Goal: Task Accomplishment & Management: Complete application form

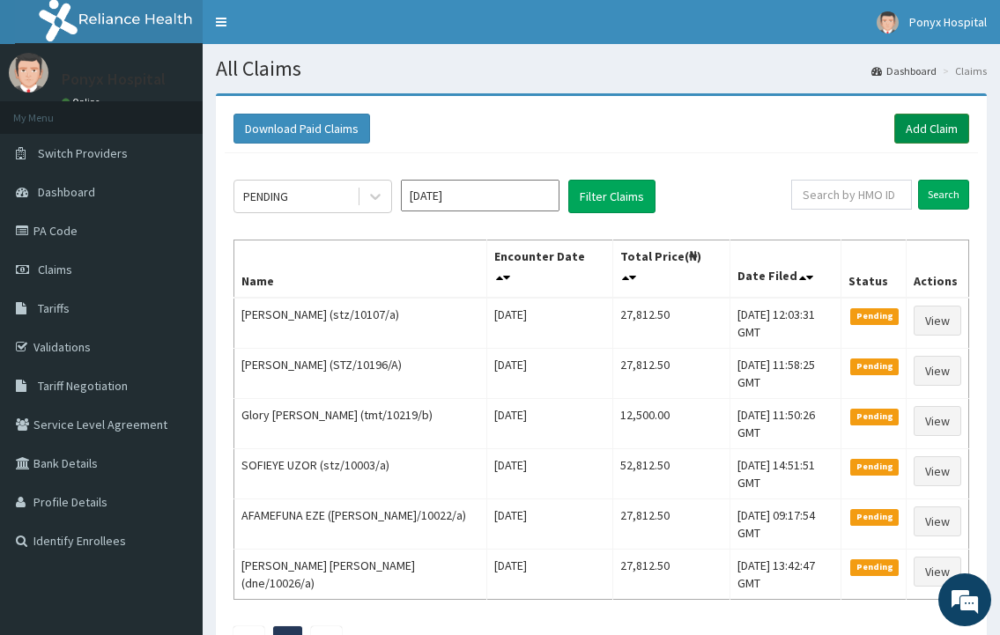
click at [935, 132] on link "Add Claim" at bounding box center [931, 129] width 75 height 30
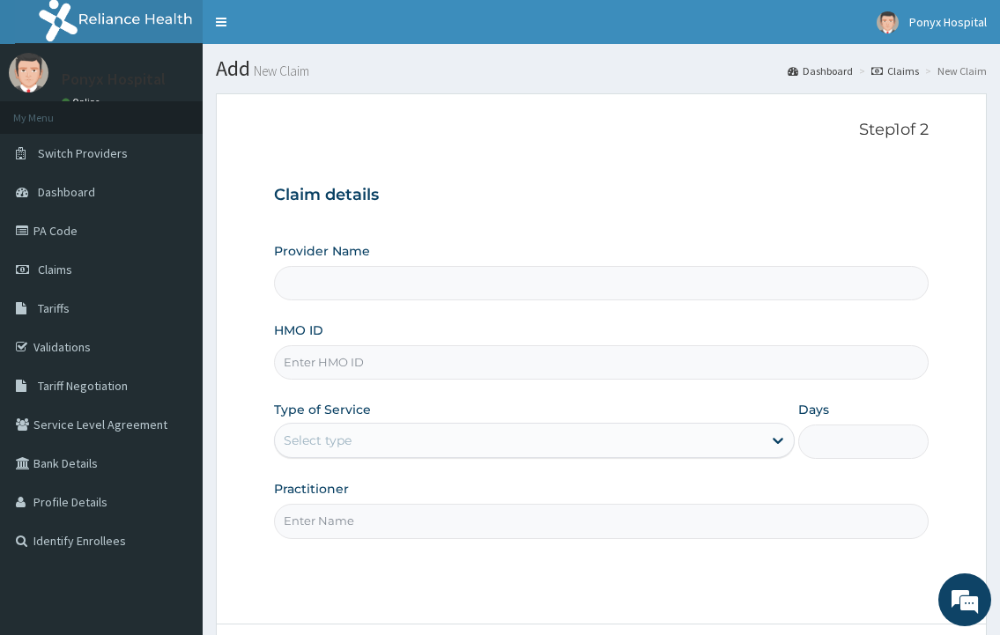
type input "Ponyx Hospital"
click at [314, 357] on input "HMO ID" at bounding box center [601, 362] width 654 height 34
type input "way/10098/a"
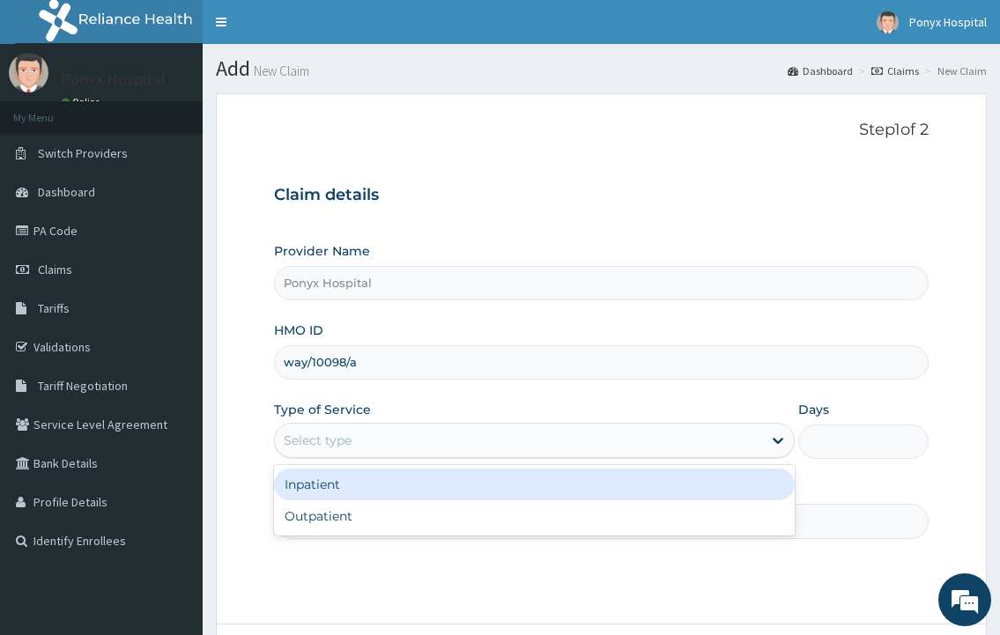
click at [393, 450] on div "Select type" at bounding box center [518, 440] width 486 height 28
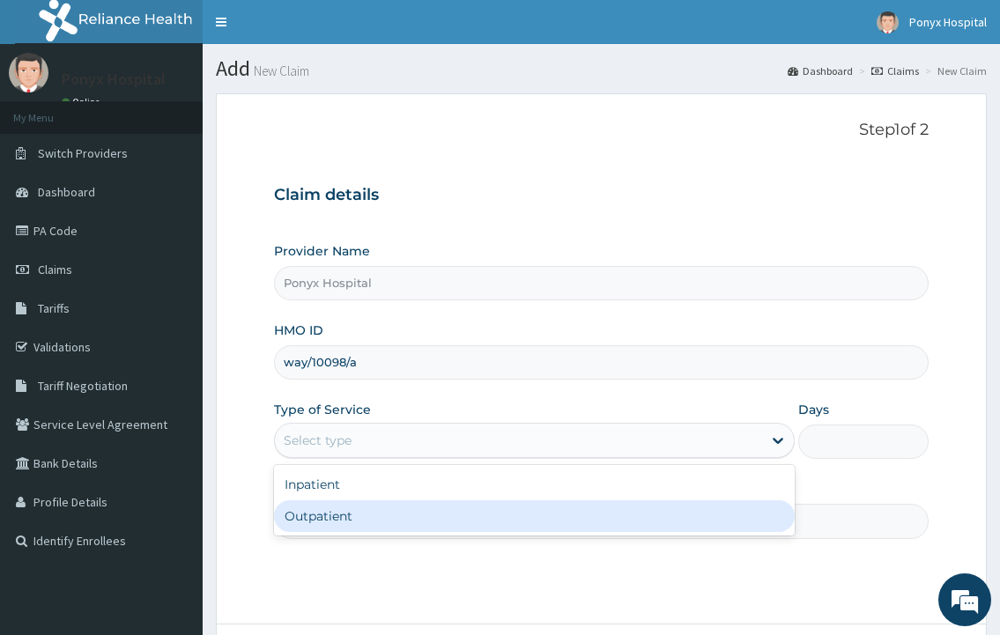
click at [360, 526] on div "Outpatient" at bounding box center [534, 516] width 520 height 32
type input "1"
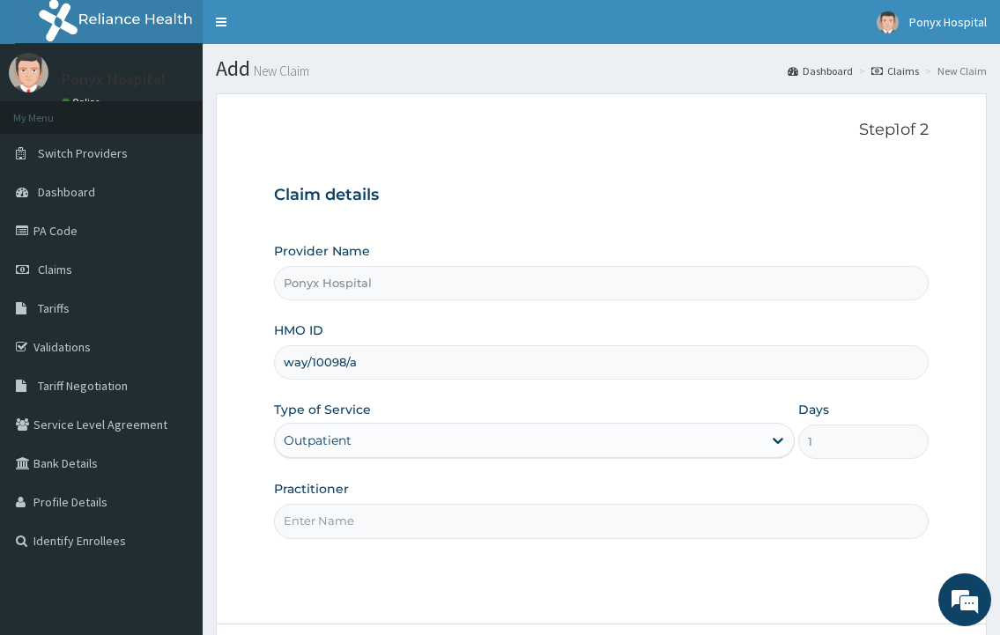
click at [360, 526] on input "Practitioner" at bounding box center [601, 521] width 654 height 34
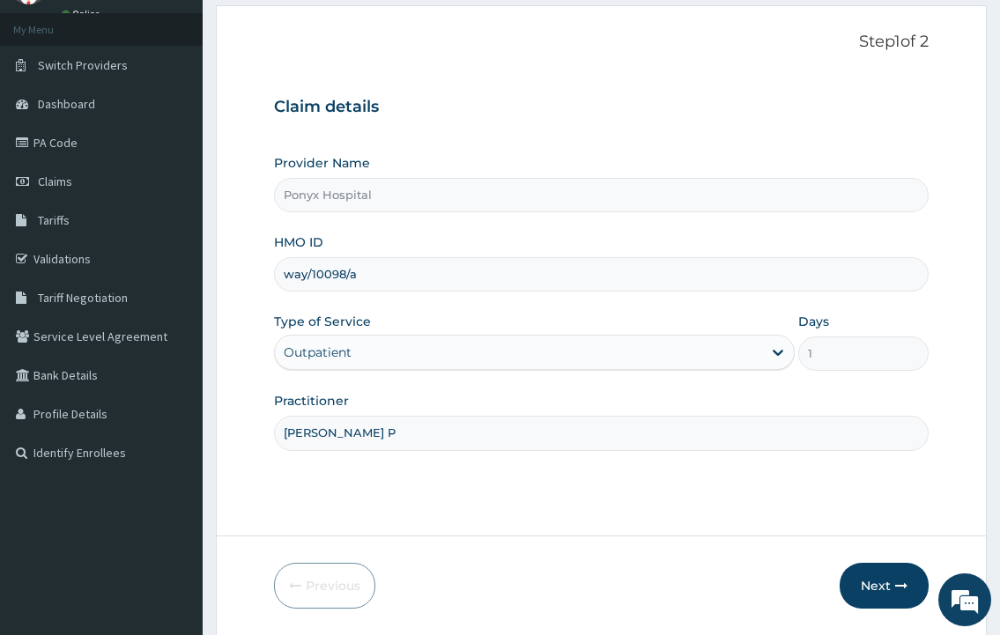
scroll to position [147, 0]
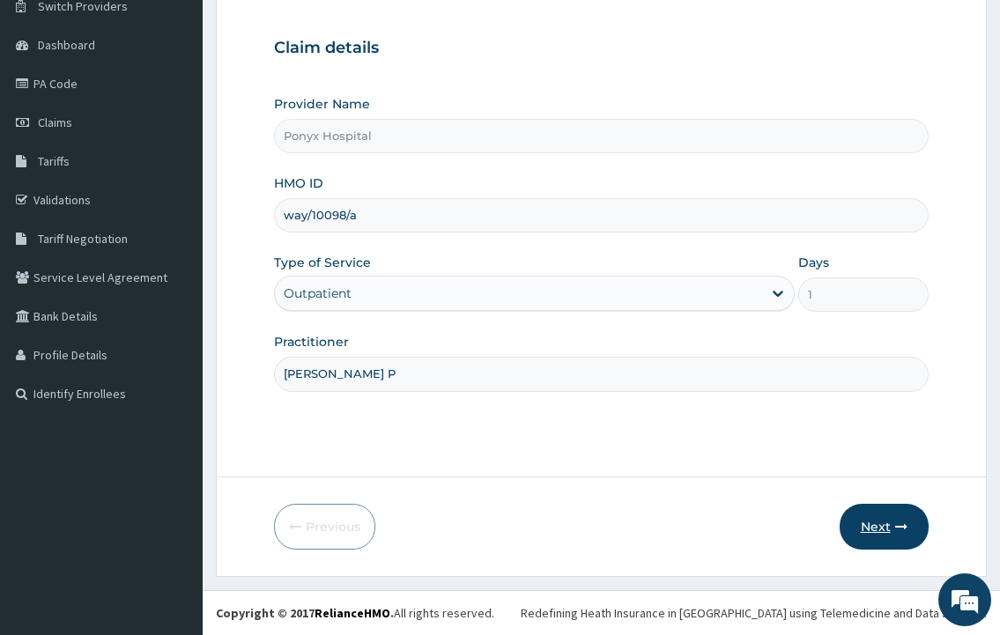
type input "Dr. Okoli P"
click at [871, 546] on button "Next" at bounding box center [883, 527] width 89 height 46
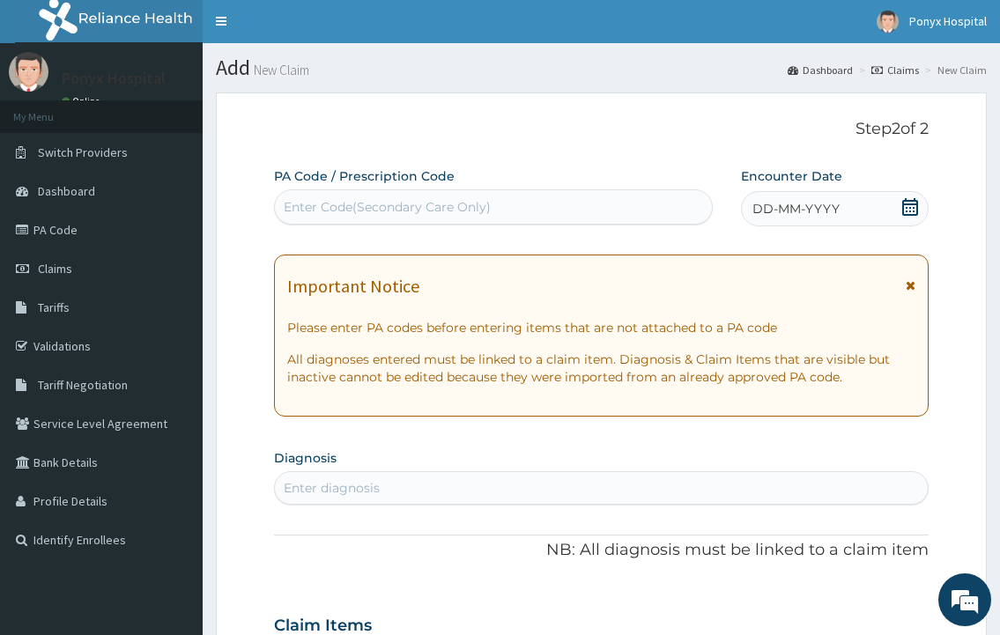
scroll to position [0, 0]
click at [424, 209] on div "Enter Code(Secondary Care Only)" at bounding box center [387, 208] width 207 height 18
type input "PA/0C4872"
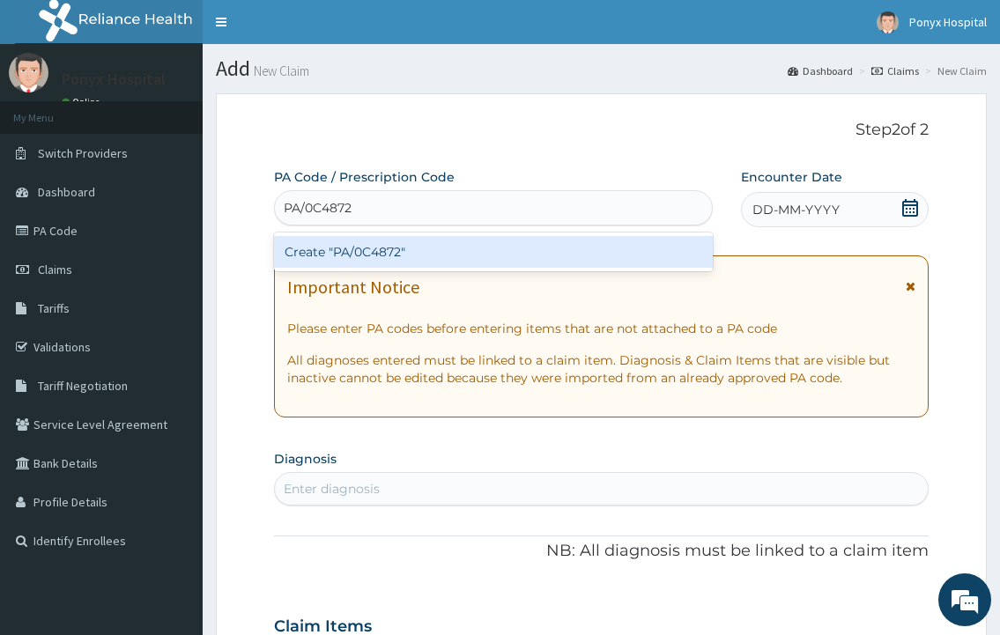
click at [431, 264] on div "Create "PA/0C4872"" at bounding box center [493, 252] width 438 height 32
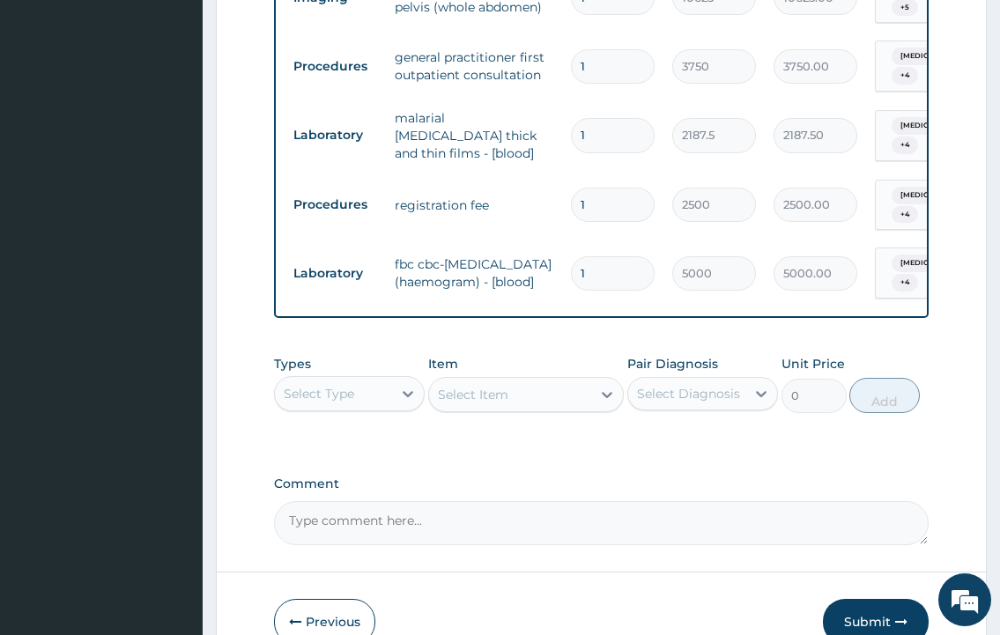
scroll to position [1294, 0]
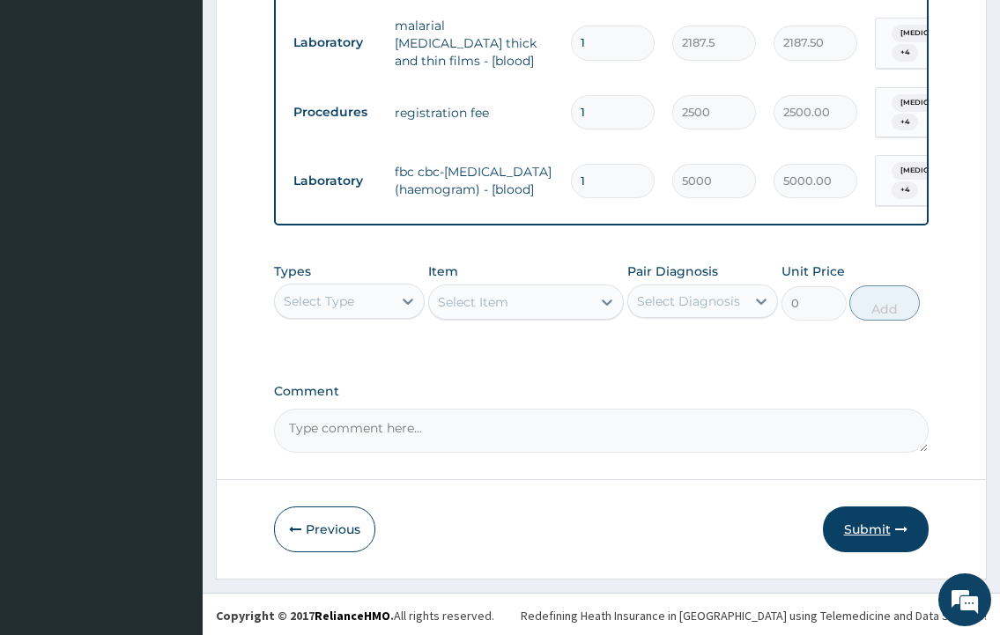
click at [860, 507] on button "Submit" at bounding box center [876, 529] width 106 height 46
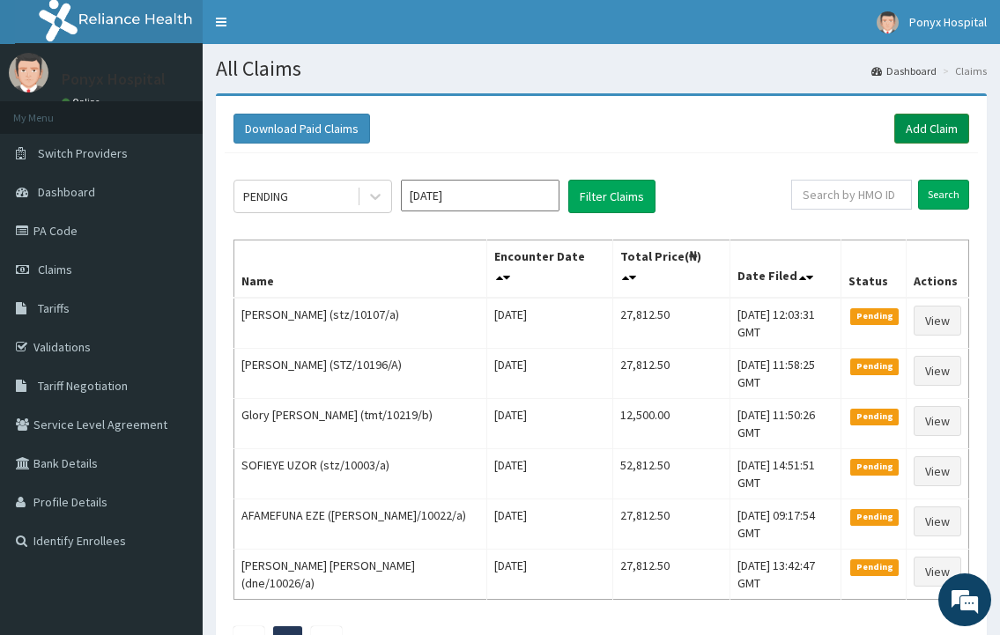
click at [934, 125] on link "Add Claim" at bounding box center [931, 129] width 75 height 30
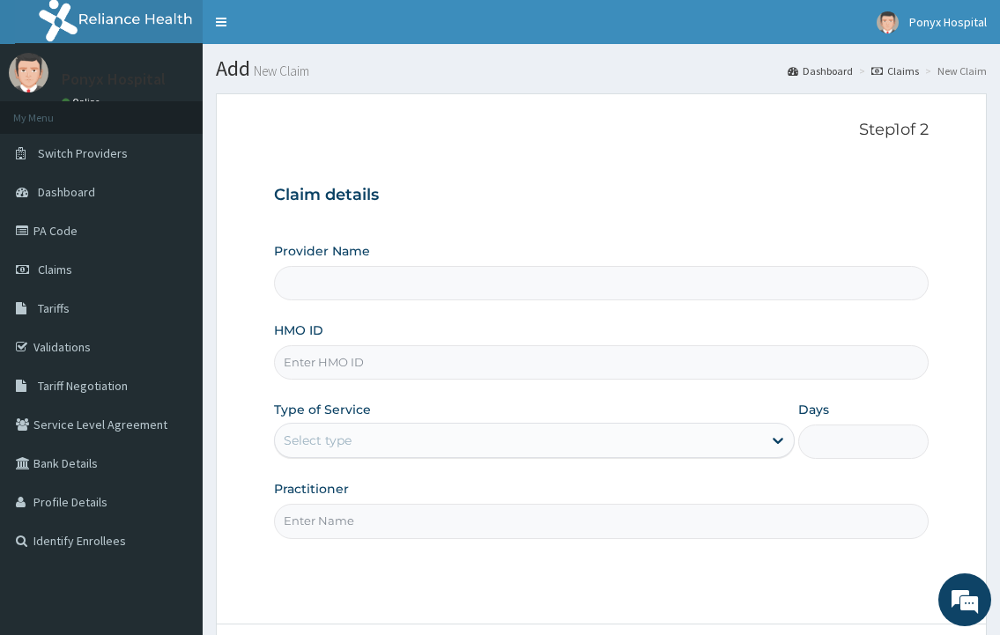
type input "Ponyx Hospital"
click at [351, 378] on input "HMO ID" at bounding box center [601, 362] width 654 height 34
type input "sfa/14367/a"
click at [367, 427] on div "Select type" at bounding box center [518, 440] width 486 height 28
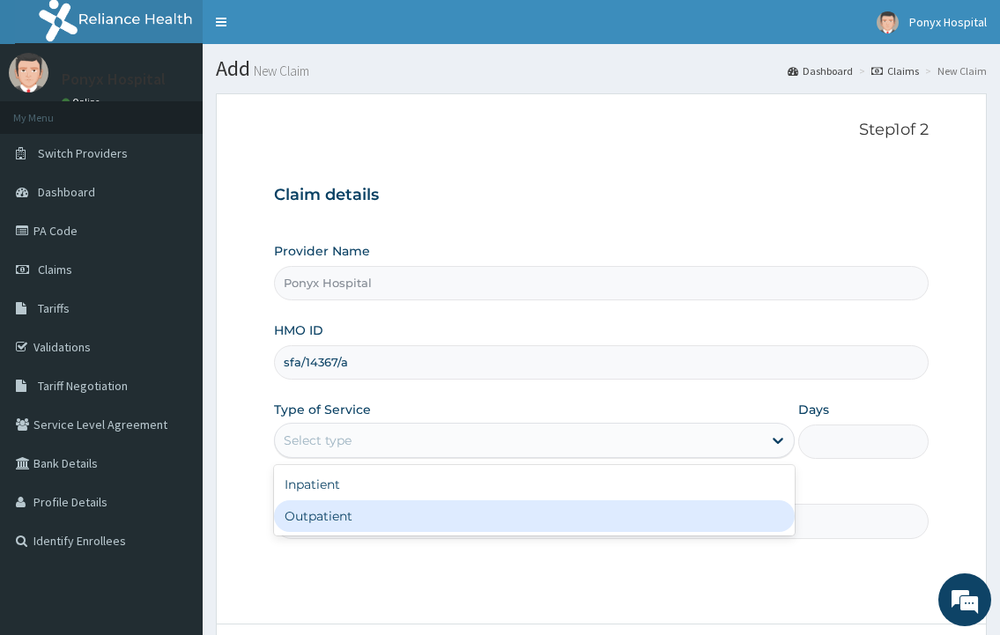
click at [338, 522] on div "Outpatient" at bounding box center [534, 516] width 520 height 32
type input "1"
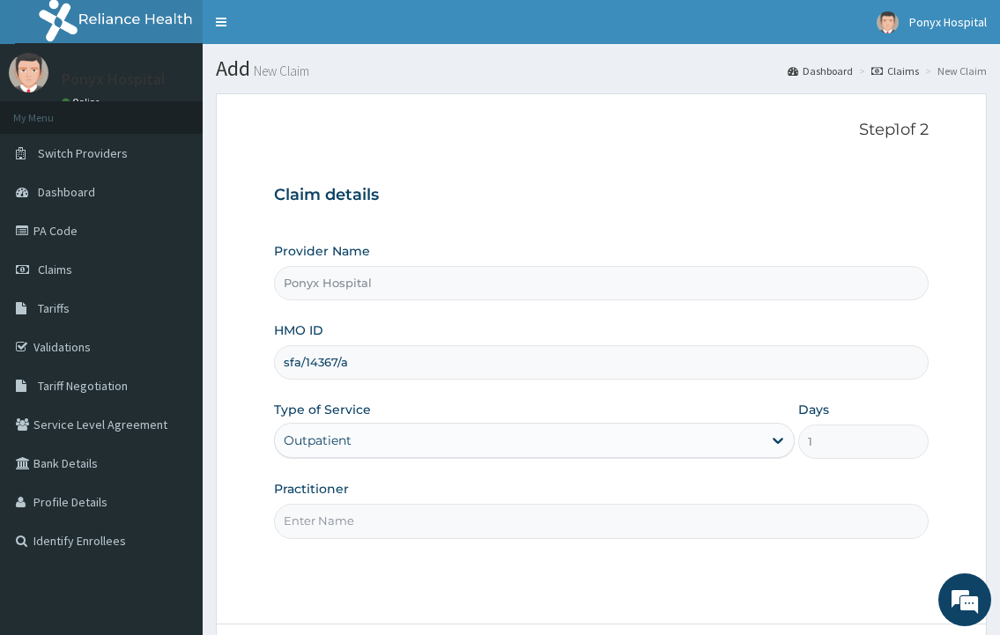
click at [341, 521] on input "Practitioner" at bounding box center [601, 521] width 654 height 34
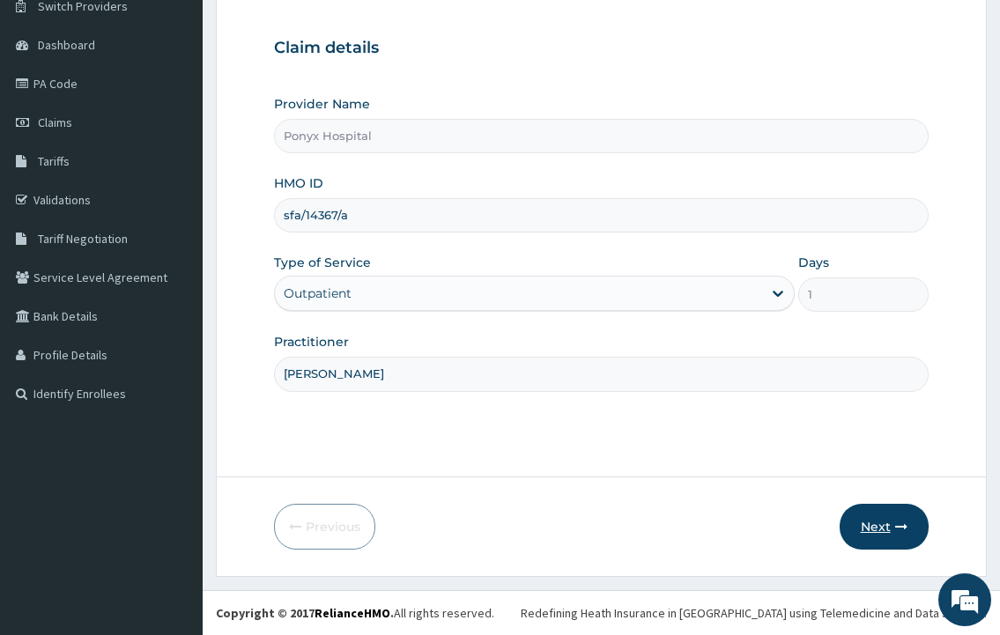
type input "Dr. Ezechukwu"
click at [868, 522] on button "Next" at bounding box center [883, 527] width 89 height 46
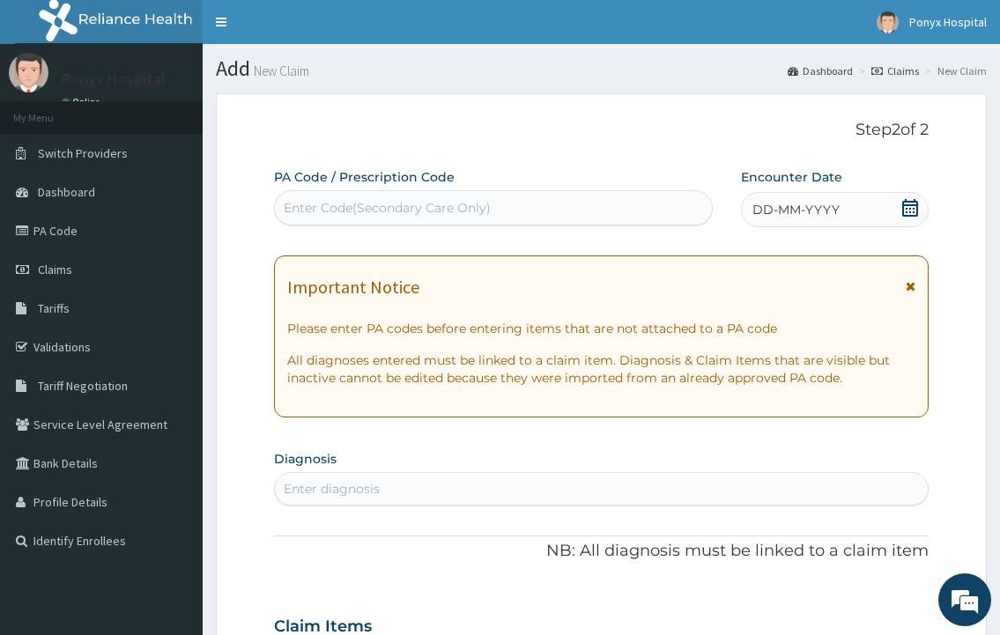
click at [370, 189] on div "PA Code / Prescription Code Enter Code(Secondary Care Only)" at bounding box center [493, 196] width 438 height 57
click at [366, 198] on div "Enter Code(Secondary Care Only)" at bounding box center [493, 208] width 436 height 28
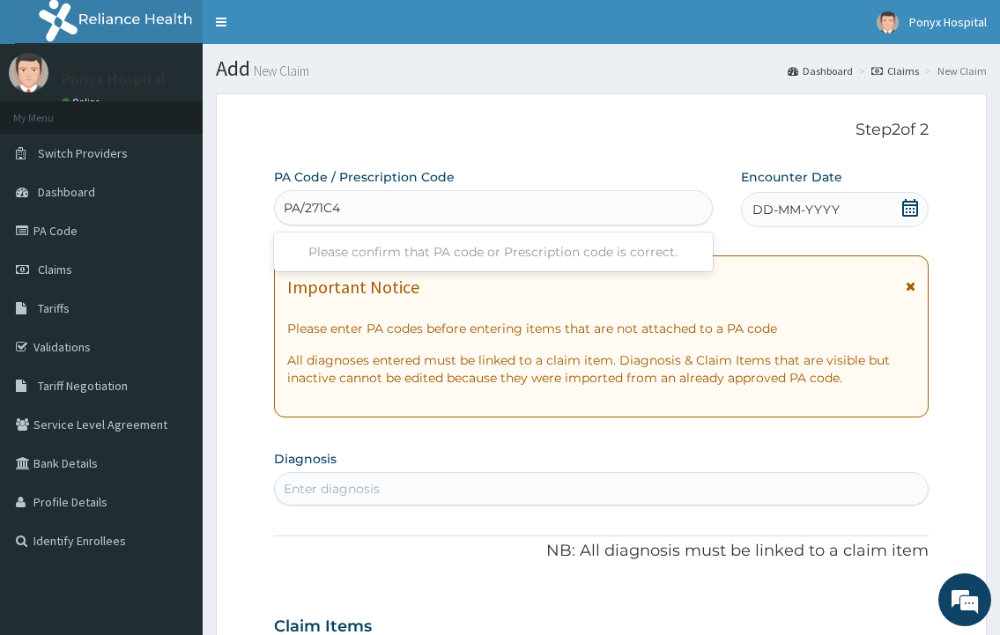
type input "PA/271C40"
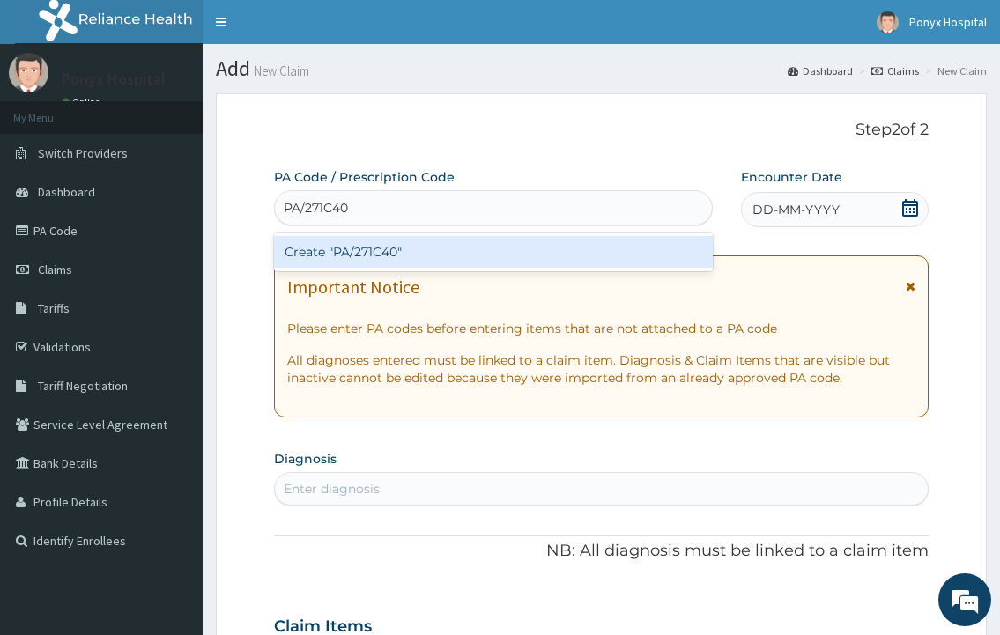
click at [400, 238] on div "Create "PA/271C40"" at bounding box center [493, 252] width 438 height 32
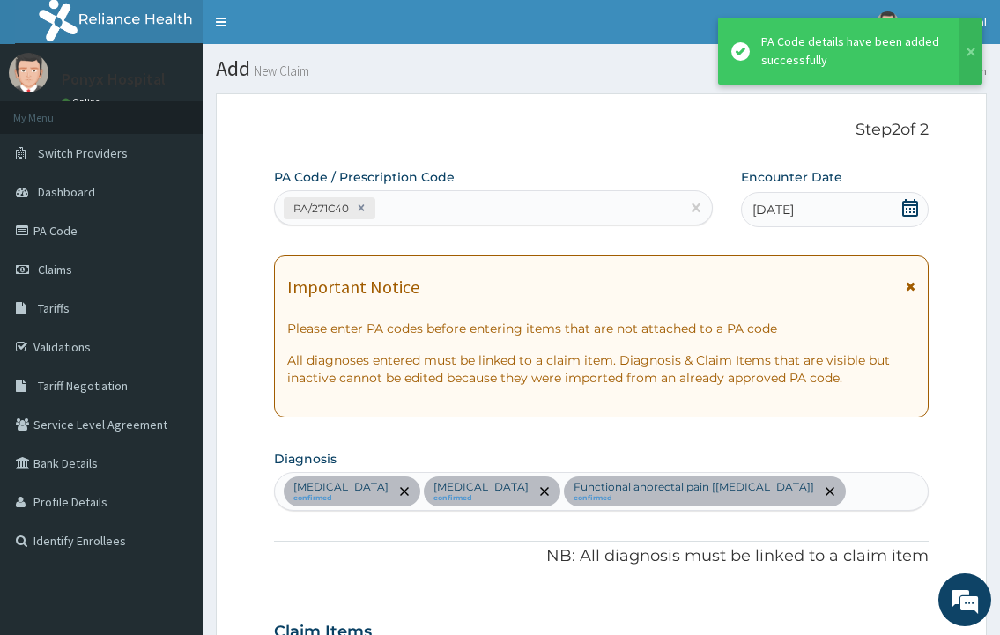
scroll to position [588, 0]
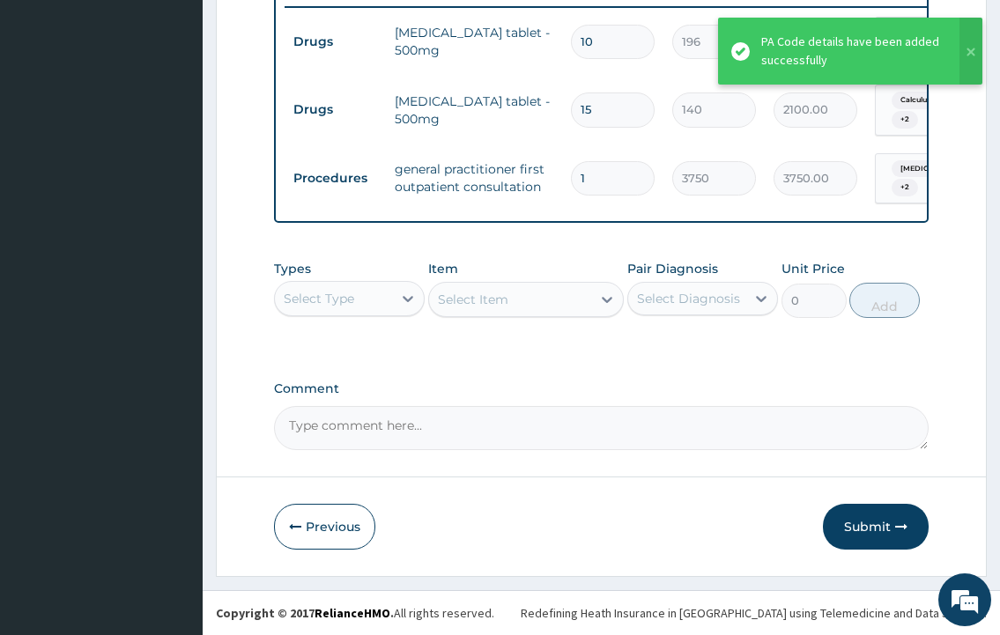
click at [895, 523] on icon "button" at bounding box center [901, 527] width 12 height 12
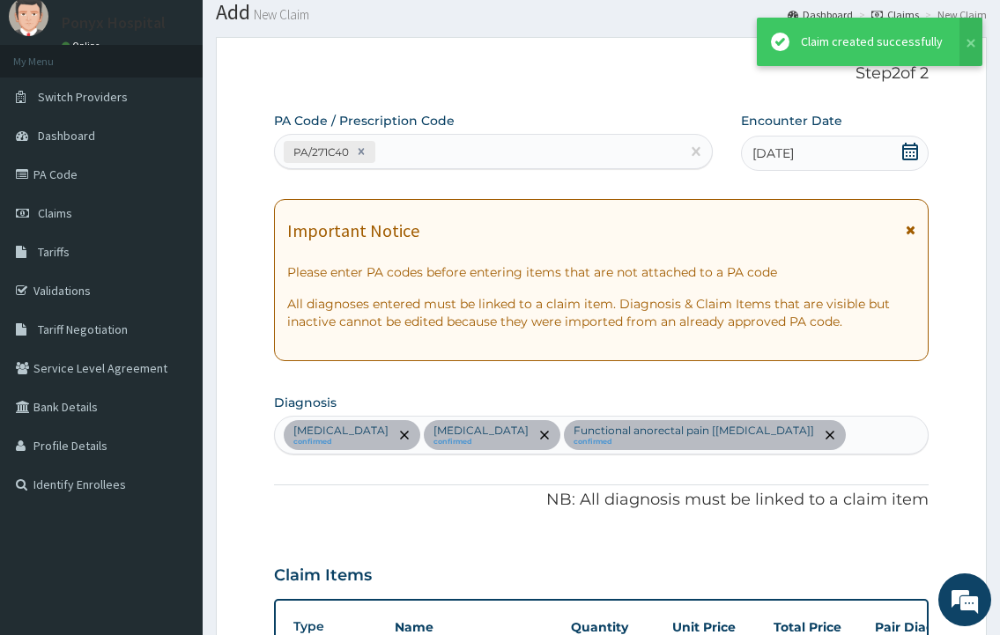
scroll to position [743, 0]
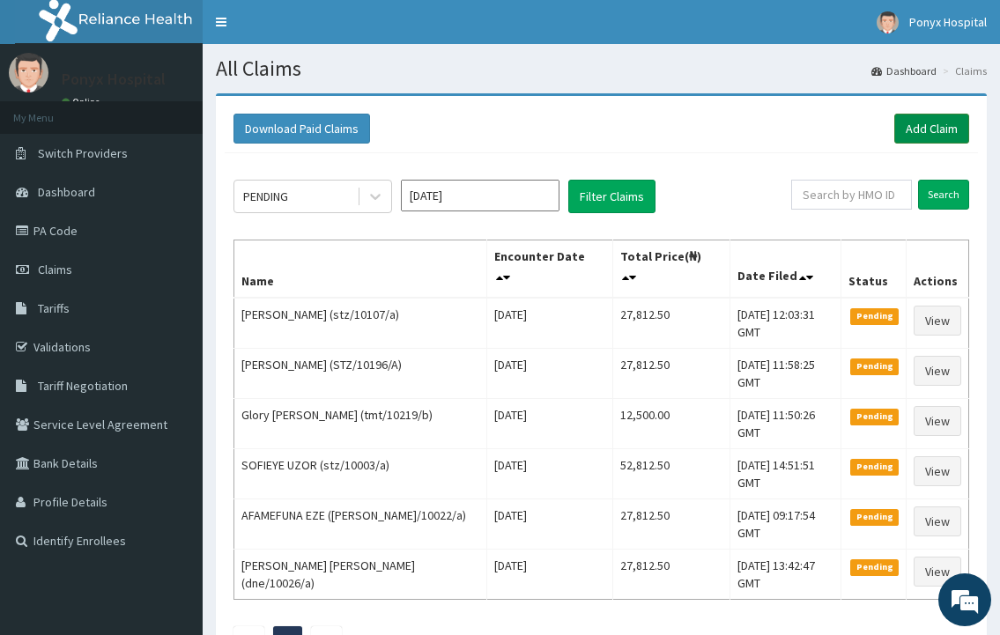
click at [936, 122] on link "Add Claim" at bounding box center [931, 129] width 75 height 30
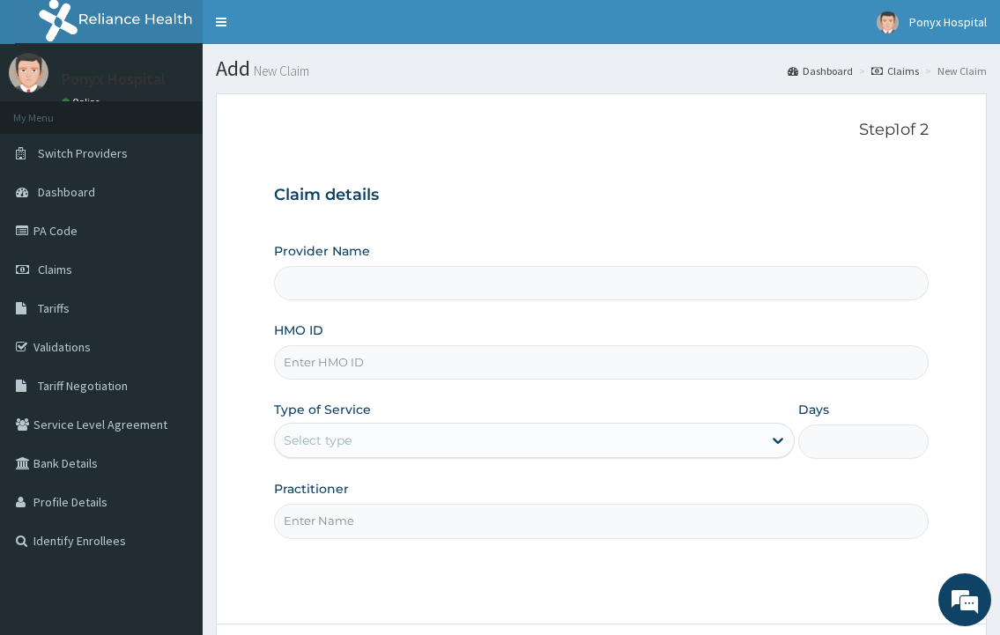
type input "Ponyx Hospital"
click at [491, 359] on input "HMO ID" at bounding box center [601, 362] width 654 height 34
type input "paf/10022/a"
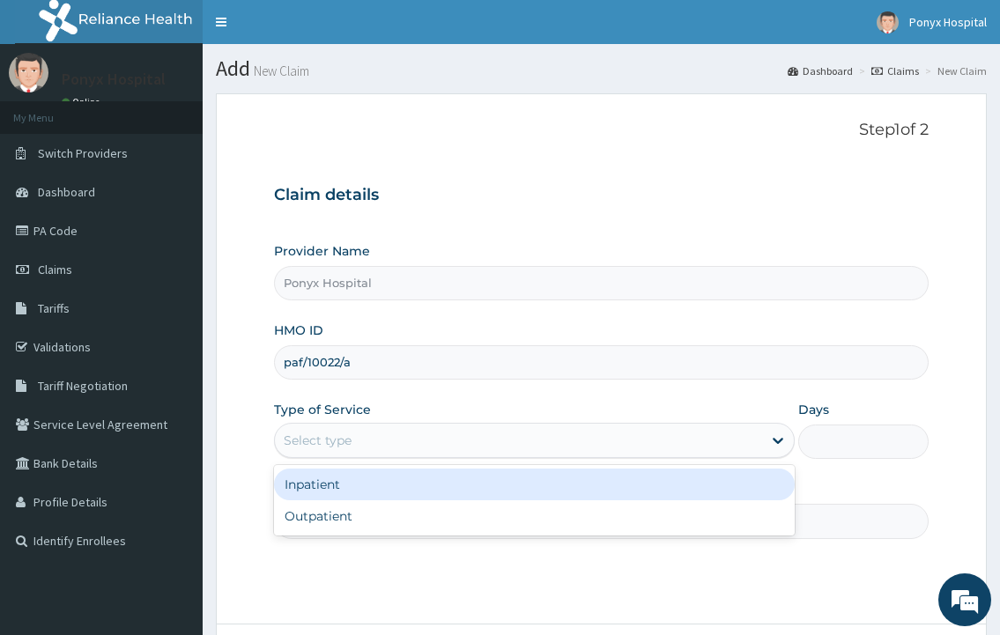
drag, startPoint x: 367, startPoint y: 449, endPoint x: 367, endPoint y: 459, distance: 9.7
click at [367, 449] on div "Select type" at bounding box center [518, 440] width 486 height 28
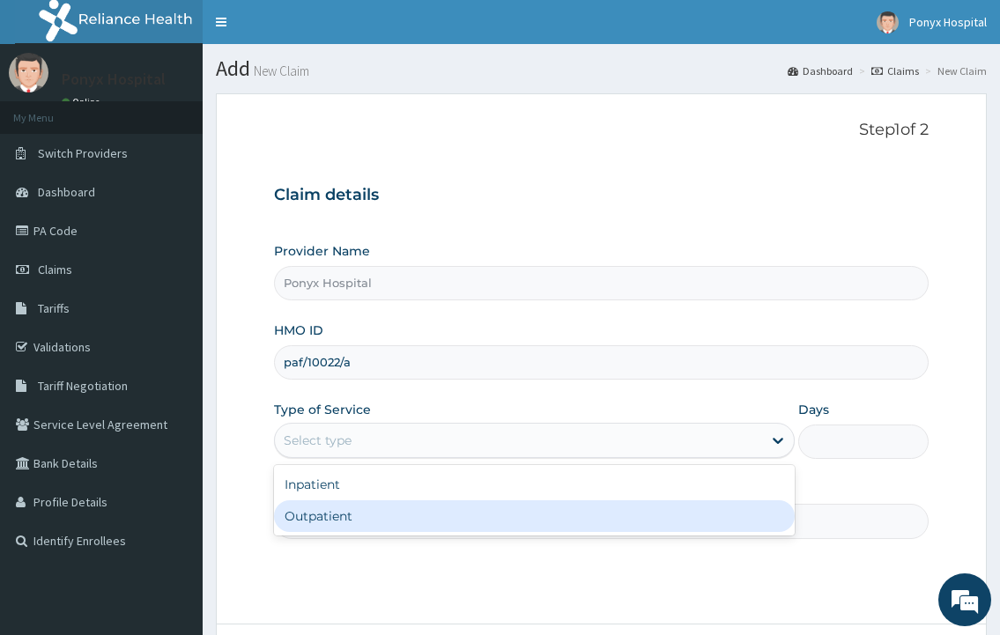
click at [351, 516] on div "Outpatient" at bounding box center [534, 516] width 520 height 32
type input "1"
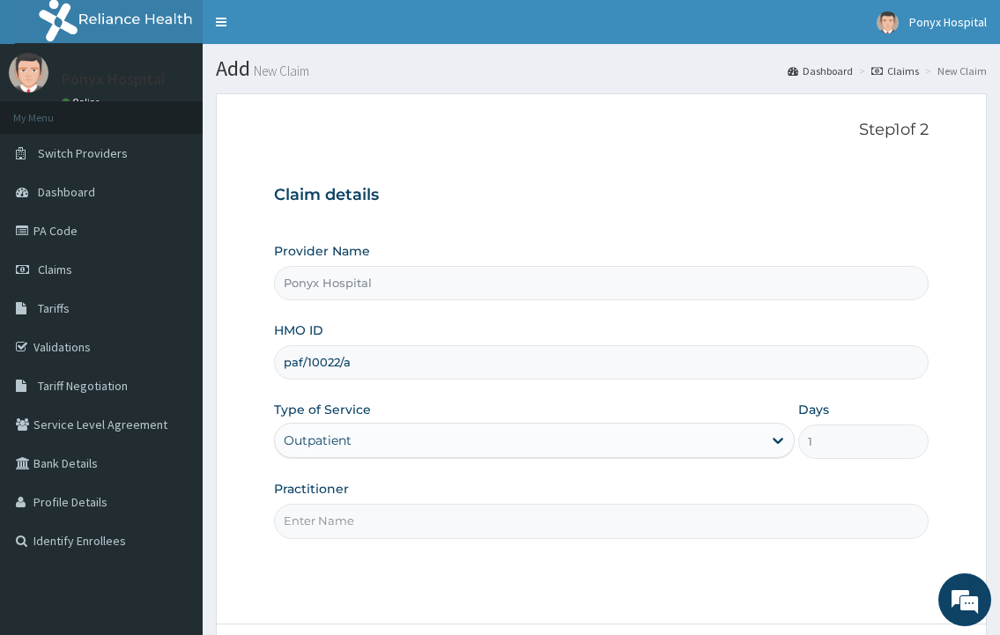
click at [351, 516] on input "Practitioner" at bounding box center [601, 521] width 654 height 34
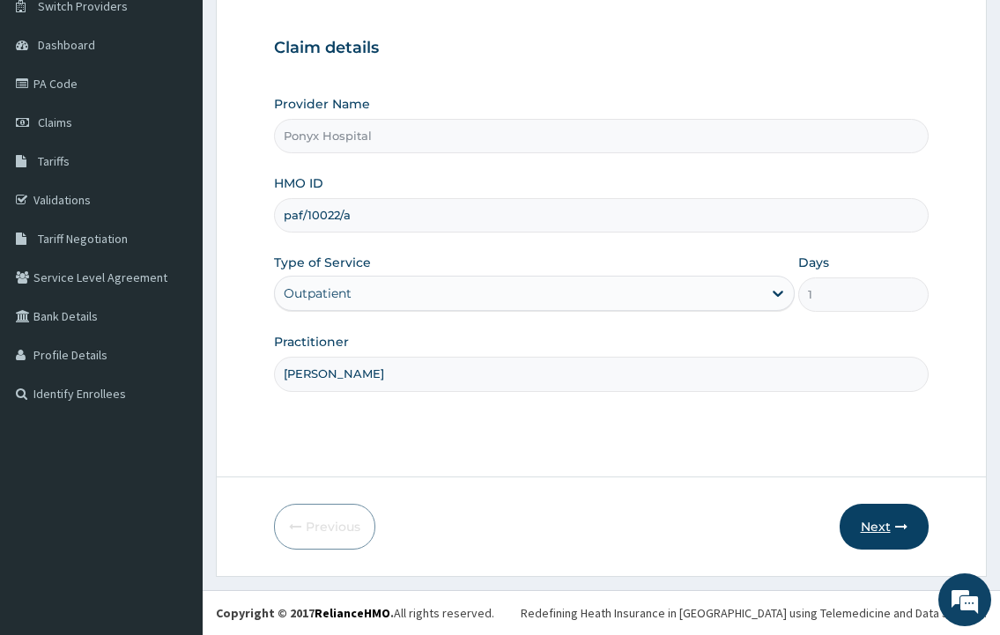
type input "Dr. Ezechukwu"
click at [855, 507] on button "Next" at bounding box center [883, 527] width 89 height 46
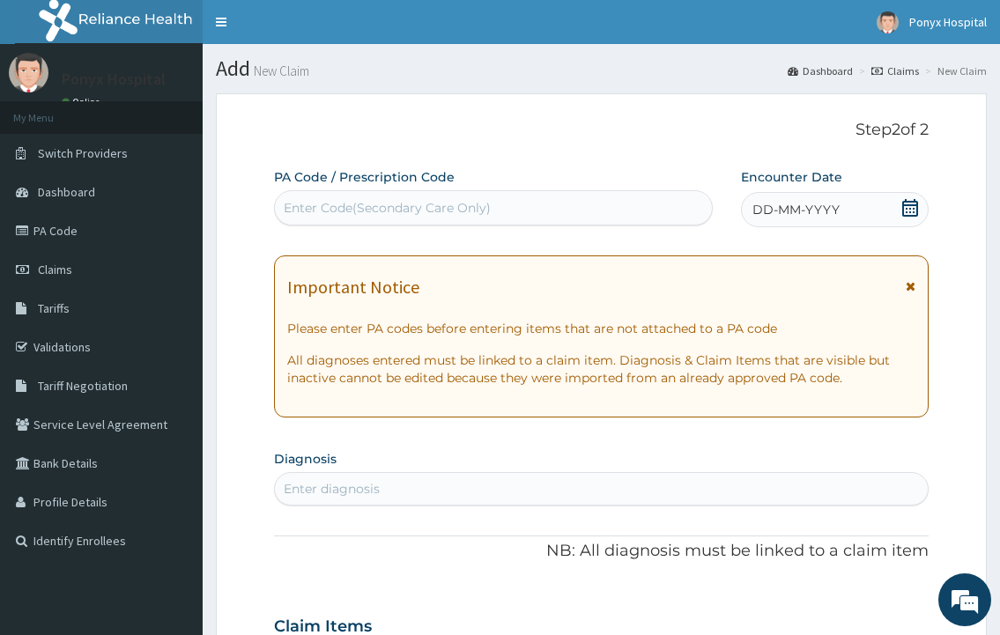
click at [463, 215] on div "Enter Code(Secondary Care Only)" at bounding box center [387, 208] width 207 height 18
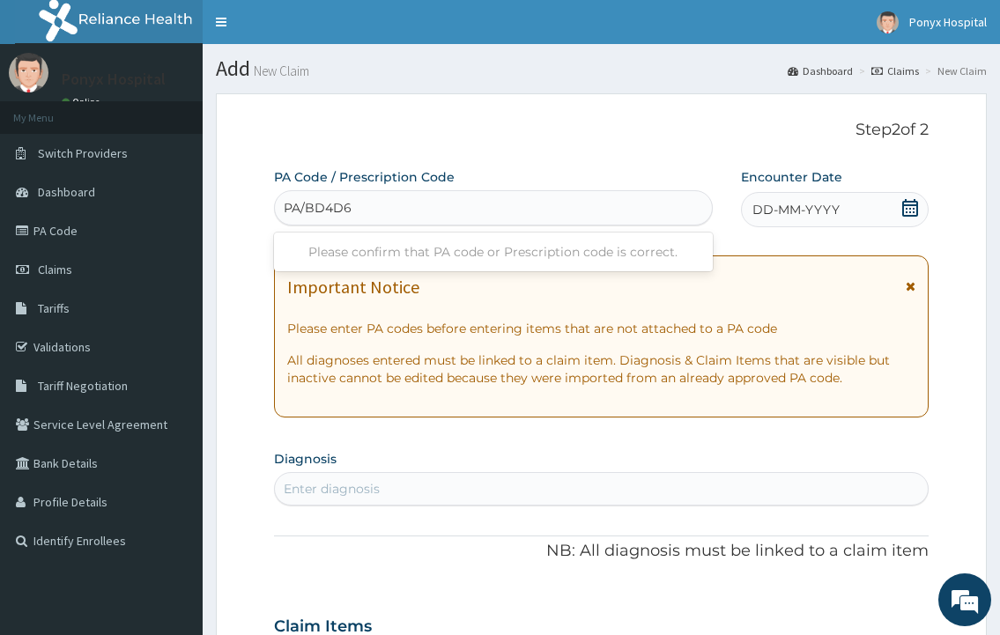
type input "PA/BD4D61"
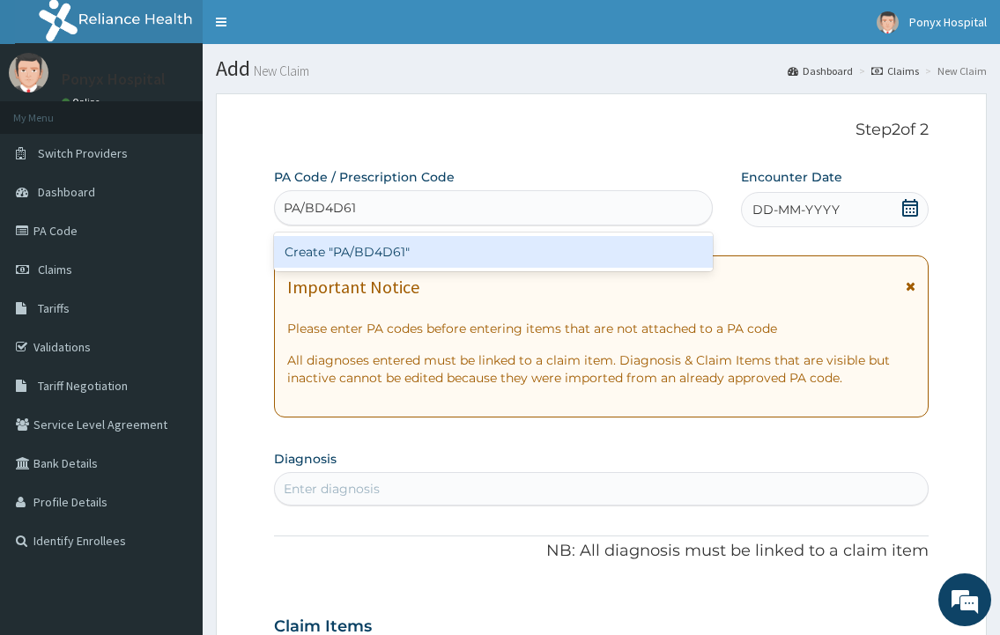
click at [389, 243] on div "Create "PA/BD4D61"" at bounding box center [493, 252] width 438 height 32
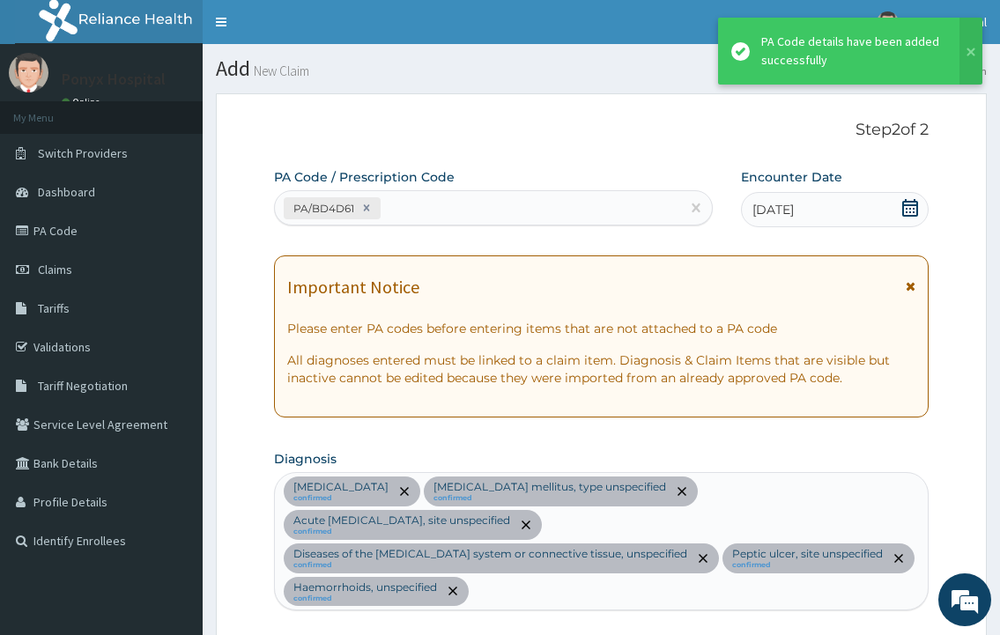
scroll to position [1204, 0]
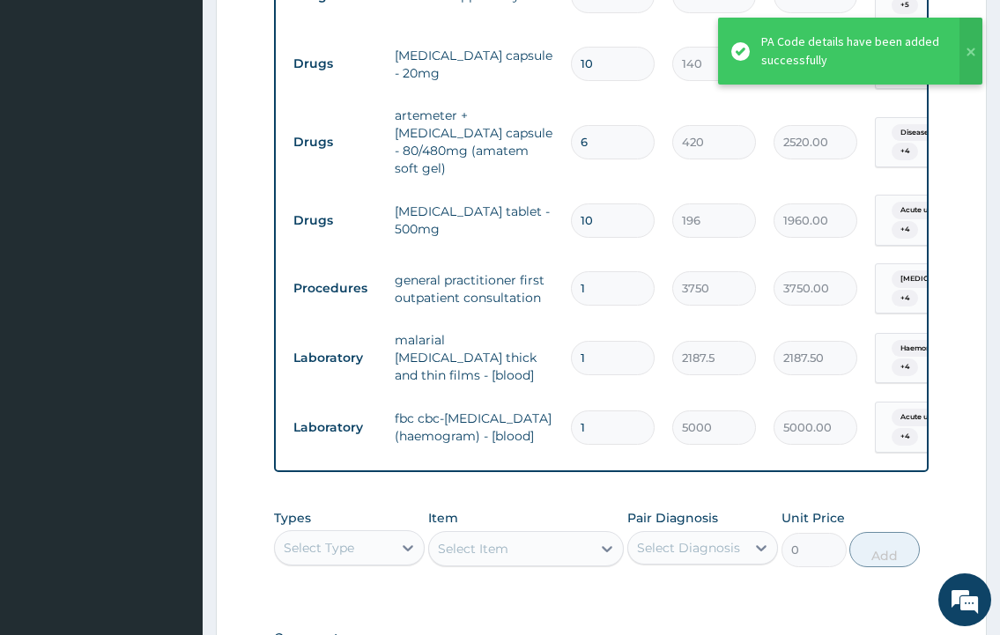
type input "0"
type input "0.00"
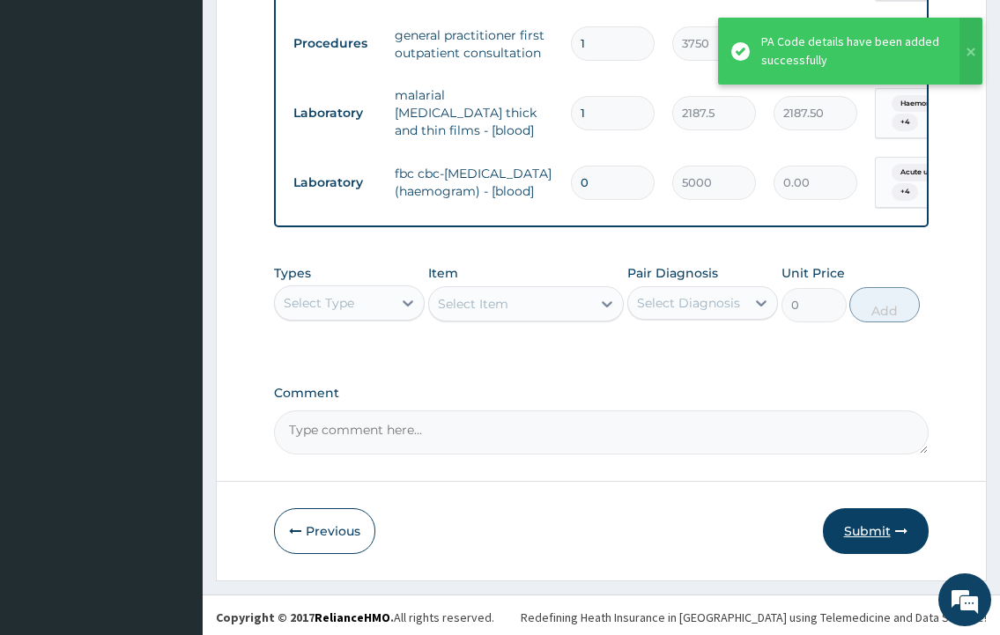
click at [867, 509] on button "Submit" at bounding box center [876, 531] width 106 height 46
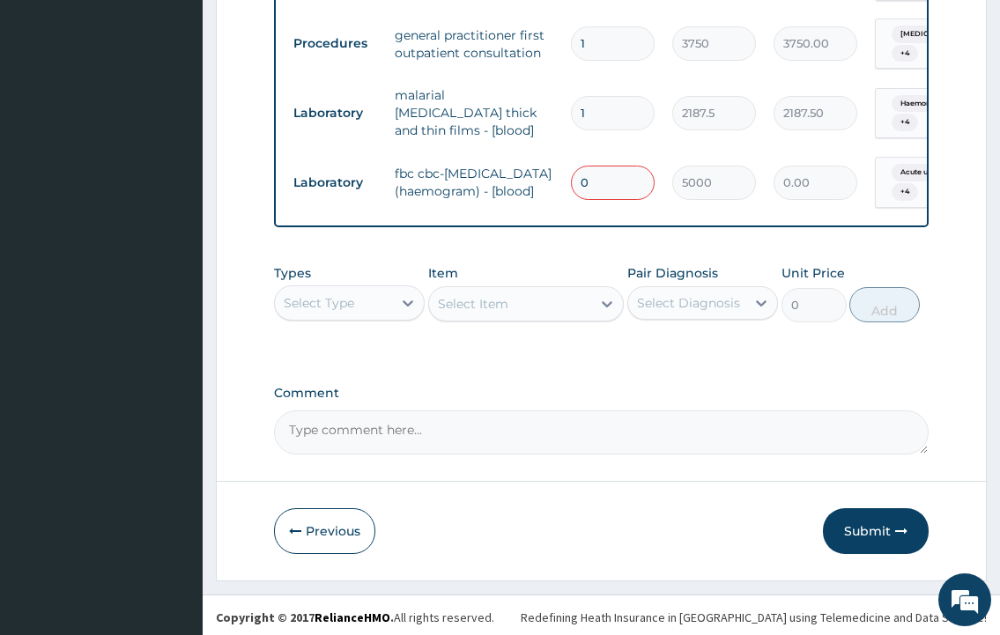
drag, startPoint x: 602, startPoint y: 161, endPoint x: 544, endPoint y: 179, distance: 60.7
click at [544, 179] on tr "Laboratory fbc cbc-complete blood count (haemogram) - [blood] 0 5000 0.00 Acute…" at bounding box center [716, 182] width 863 height 69
type input "1"
type input "5000.00"
type input "1"
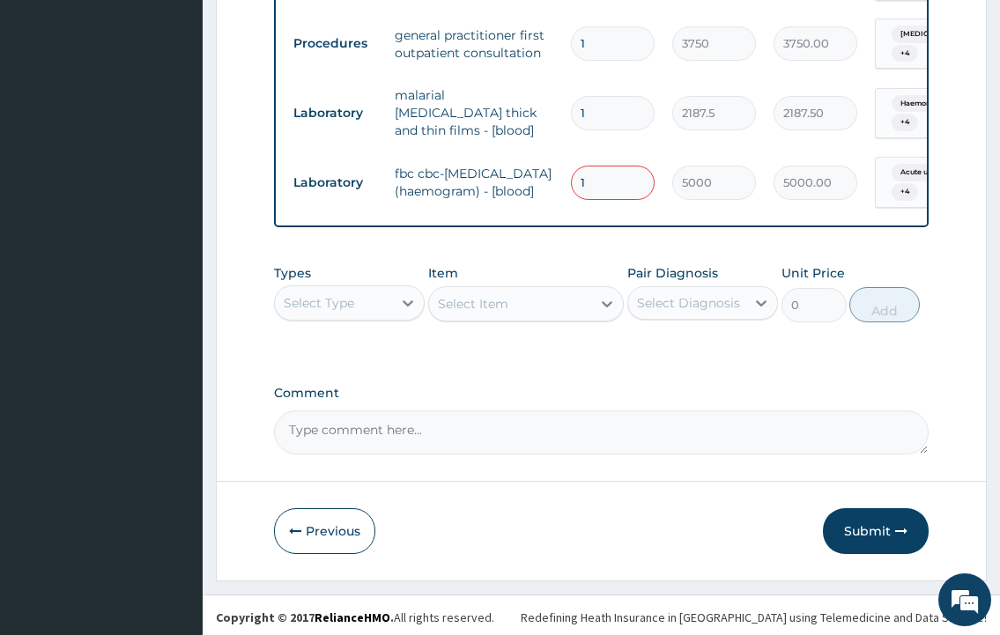
drag, startPoint x: 872, startPoint y: 528, endPoint x: 888, endPoint y: 499, distance: 33.1
click at [872, 528] on button "Submit" at bounding box center [876, 531] width 106 height 46
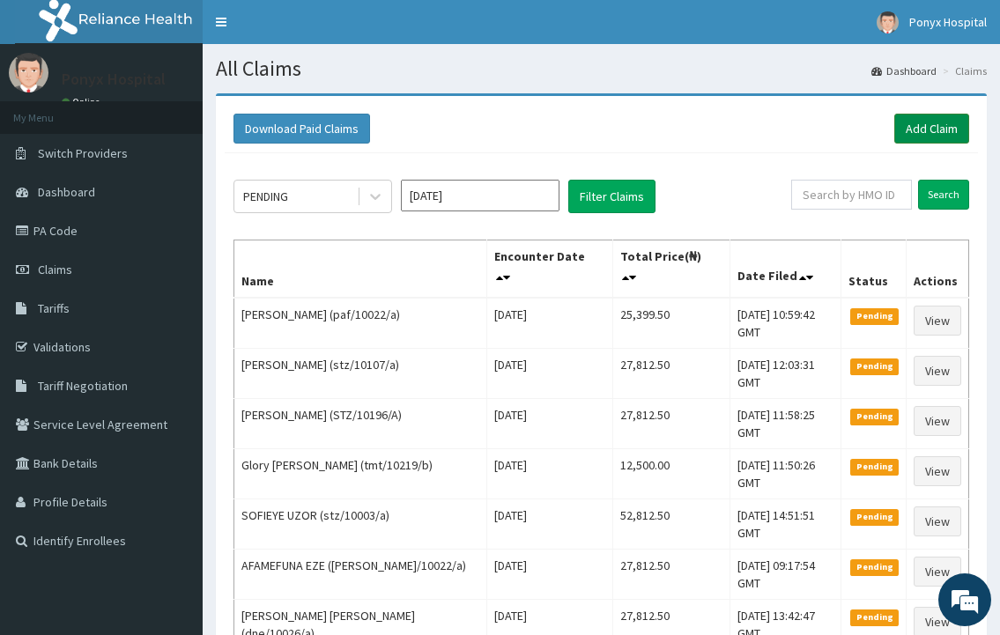
click at [905, 126] on link "Add Claim" at bounding box center [931, 129] width 75 height 30
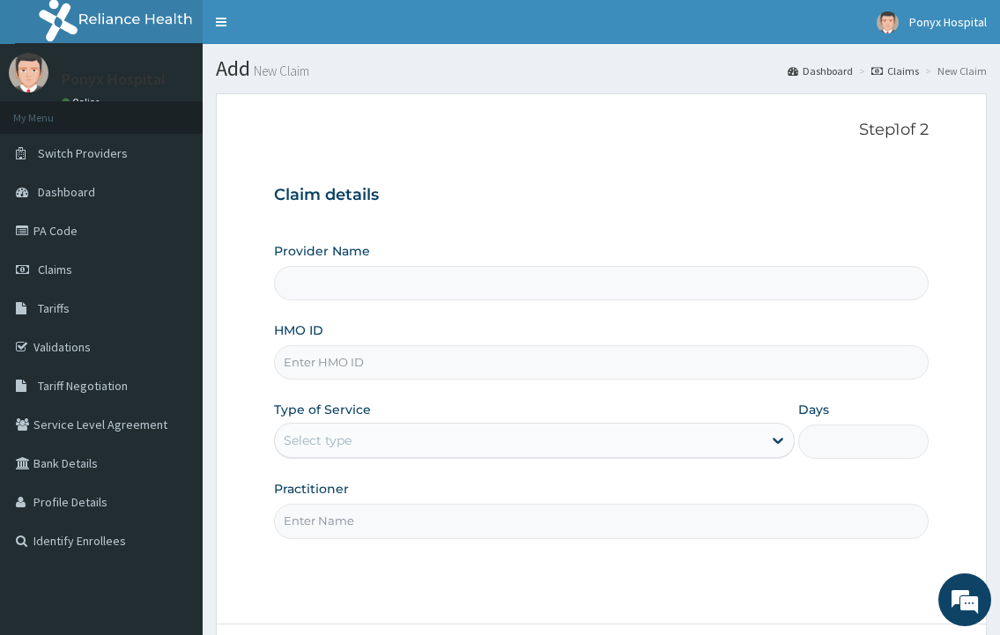
type input "Ponyx Hospital"
click at [350, 365] on input "HMO ID" at bounding box center [601, 362] width 654 height 34
type input "pl1/10055/a"
click at [344, 429] on div "Select type" at bounding box center [518, 440] width 486 height 28
click at [328, 536] on input "Practitioner" at bounding box center [601, 521] width 654 height 34
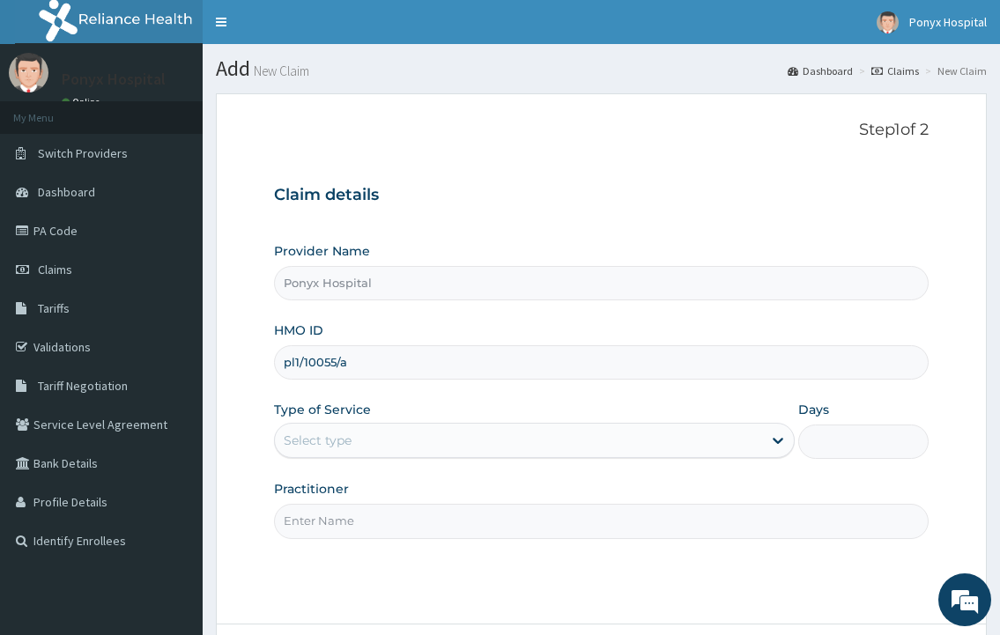
click at [333, 443] on div "Select type" at bounding box center [318, 441] width 68 height 18
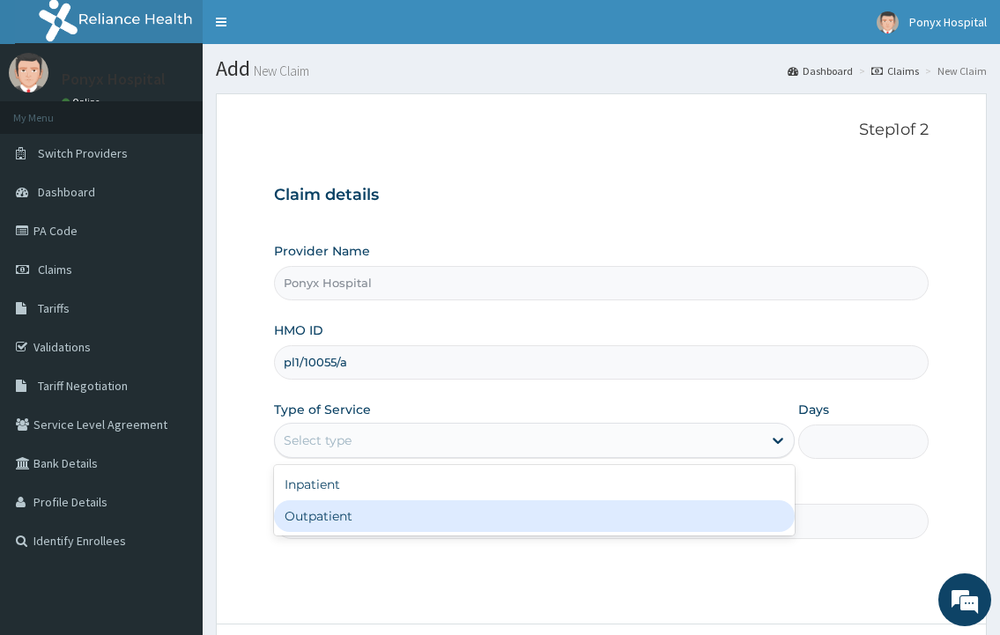
click at [324, 514] on div "Outpatient" at bounding box center [534, 516] width 520 height 32
type input "1"
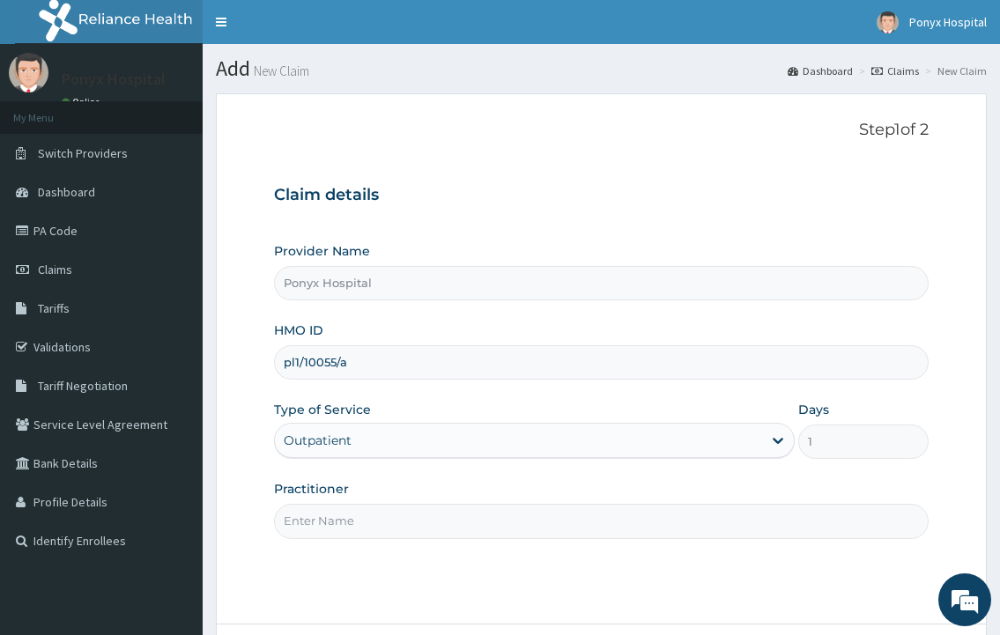
click at [333, 514] on input "Practitioner" at bounding box center [601, 521] width 654 height 34
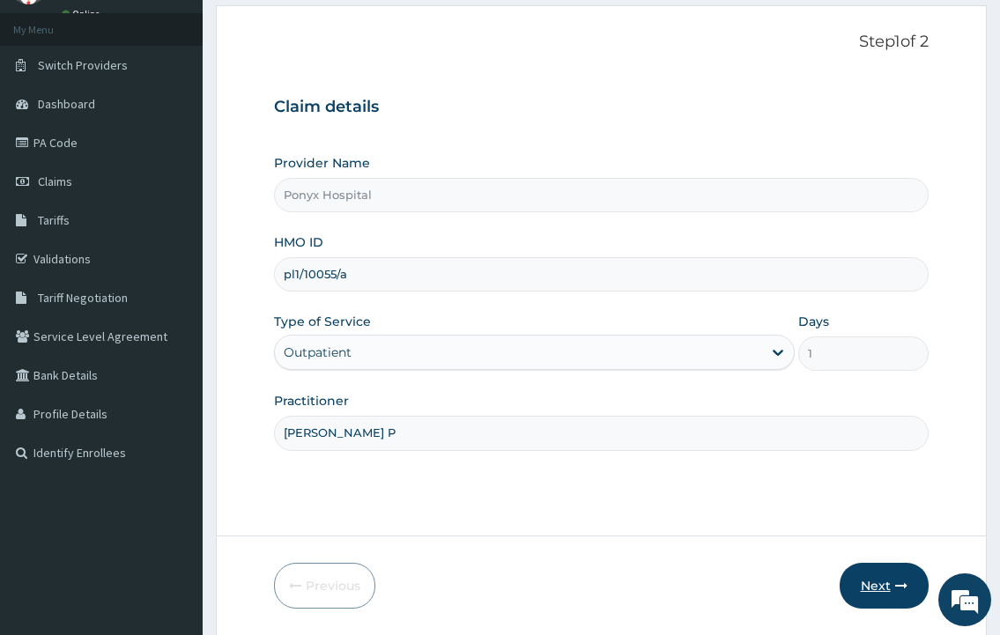
scroll to position [147, 0]
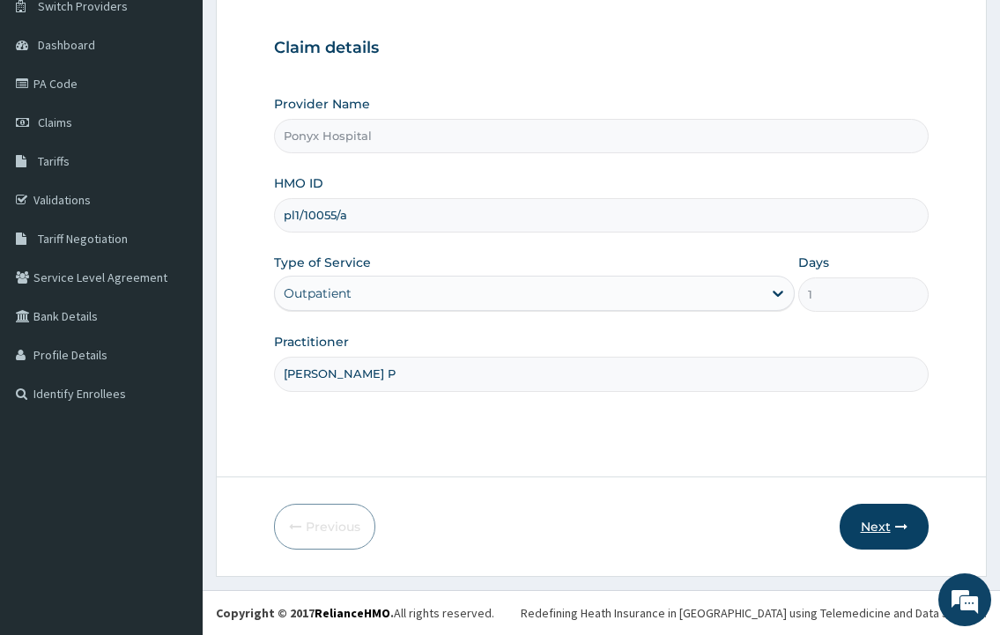
type input "Dr. Okoli P"
click at [890, 532] on button "Next" at bounding box center [883, 527] width 89 height 46
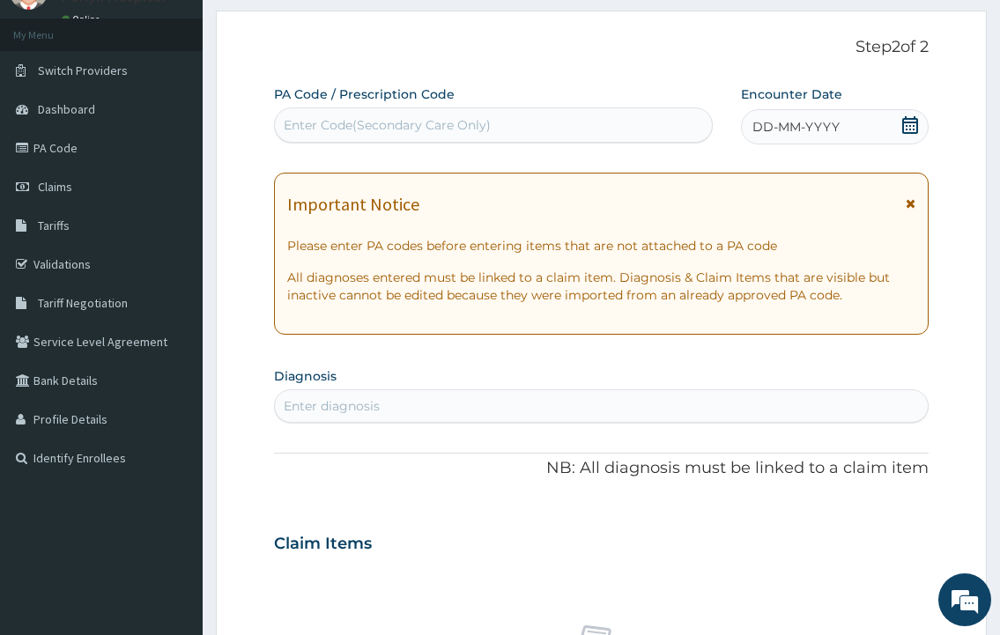
scroll to position [0, 0]
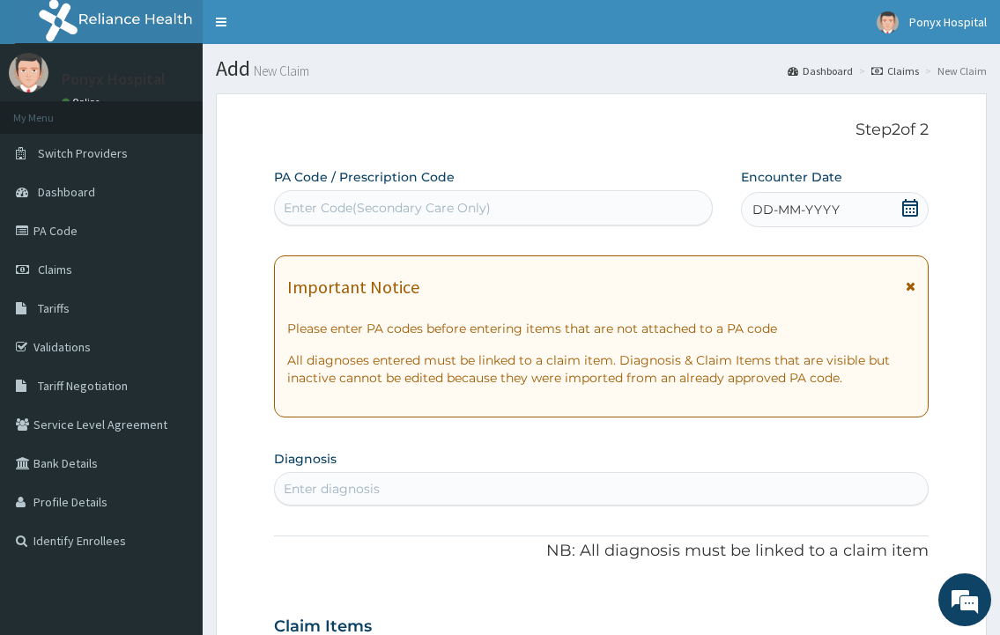
click at [427, 211] on div "Enter Code(Secondary Care Only)" at bounding box center [387, 208] width 207 height 18
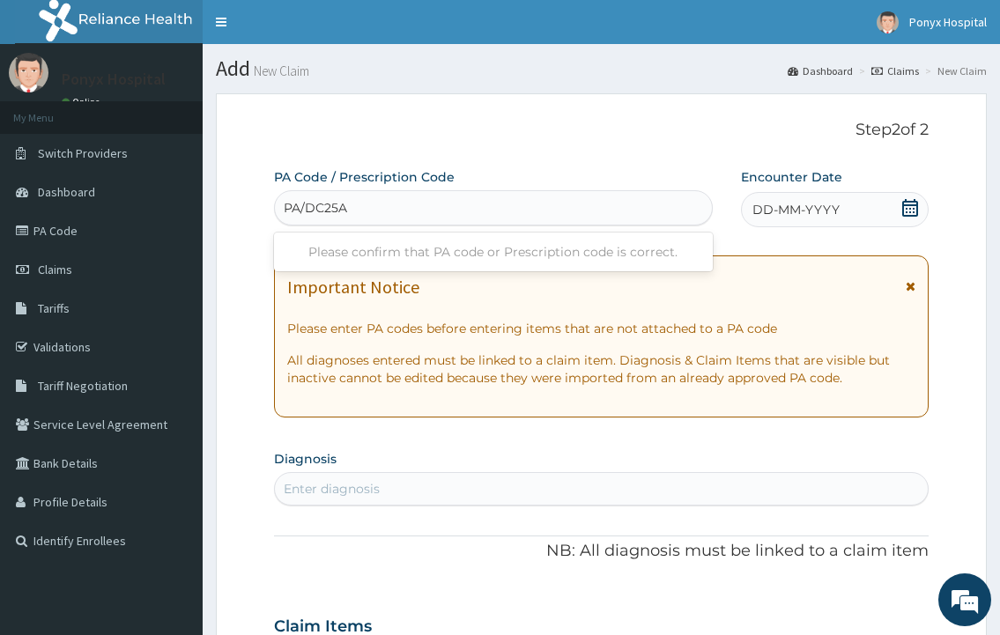
type input "PA/DC25A2"
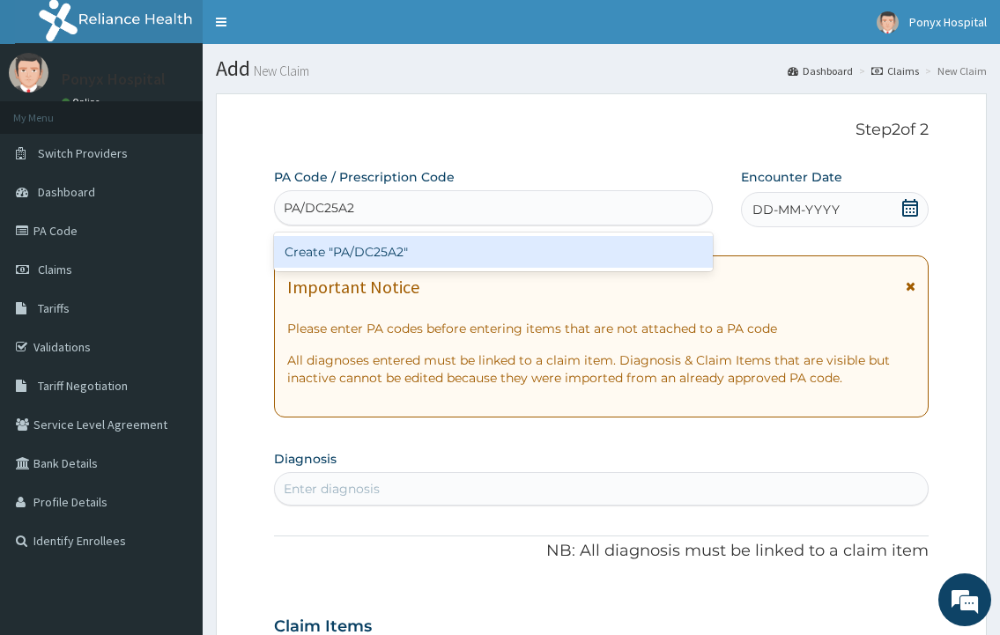
click at [372, 255] on div "Create "PA/DC25A2"" at bounding box center [493, 252] width 438 height 32
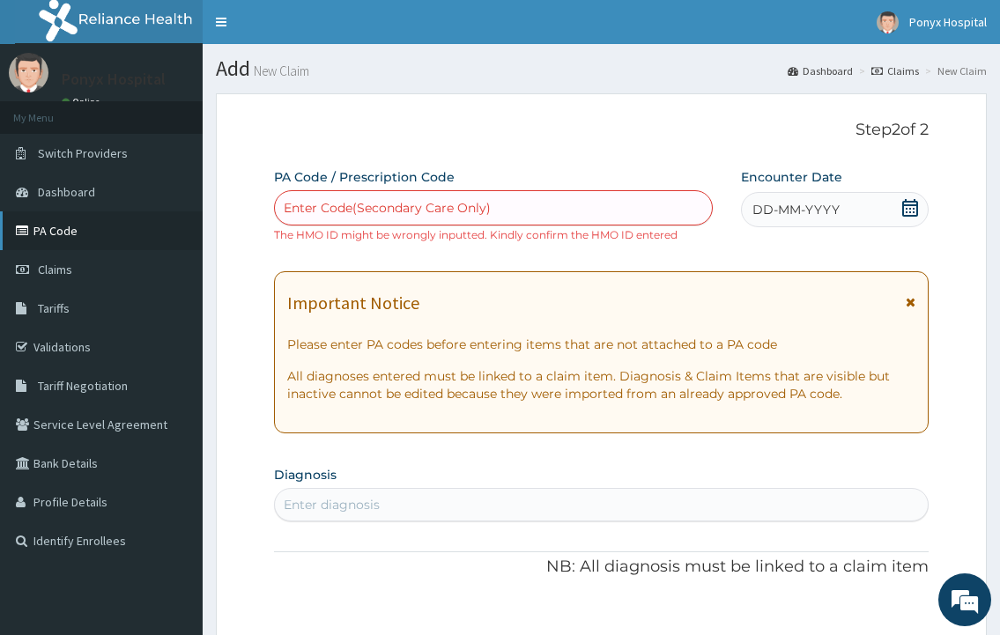
click at [75, 239] on link "PA Code" at bounding box center [101, 230] width 203 height 39
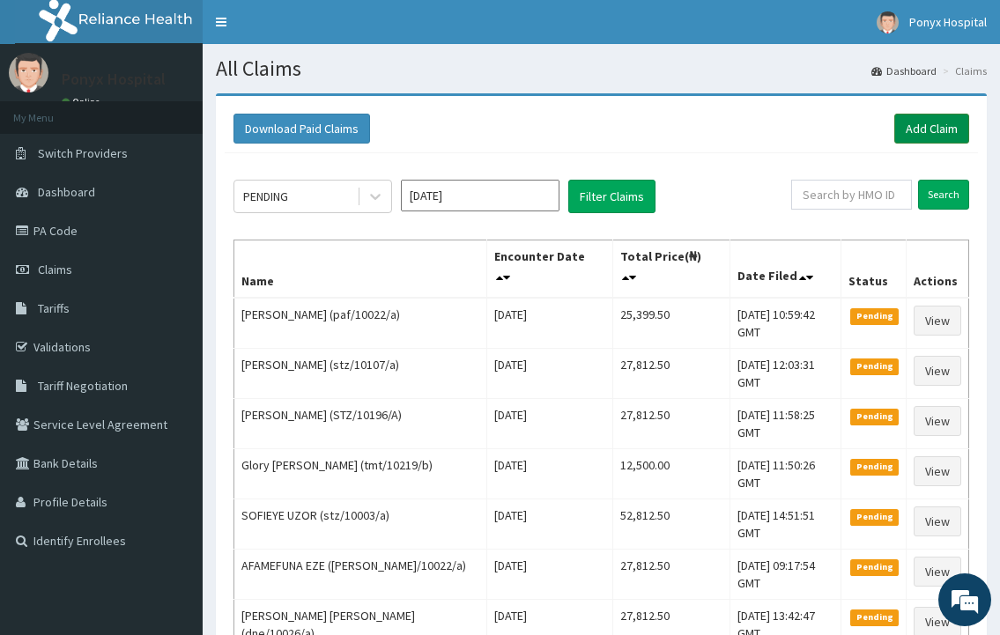
click at [933, 142] on link "Add Claim" at bounding box center [931, 129] width 75 height 30
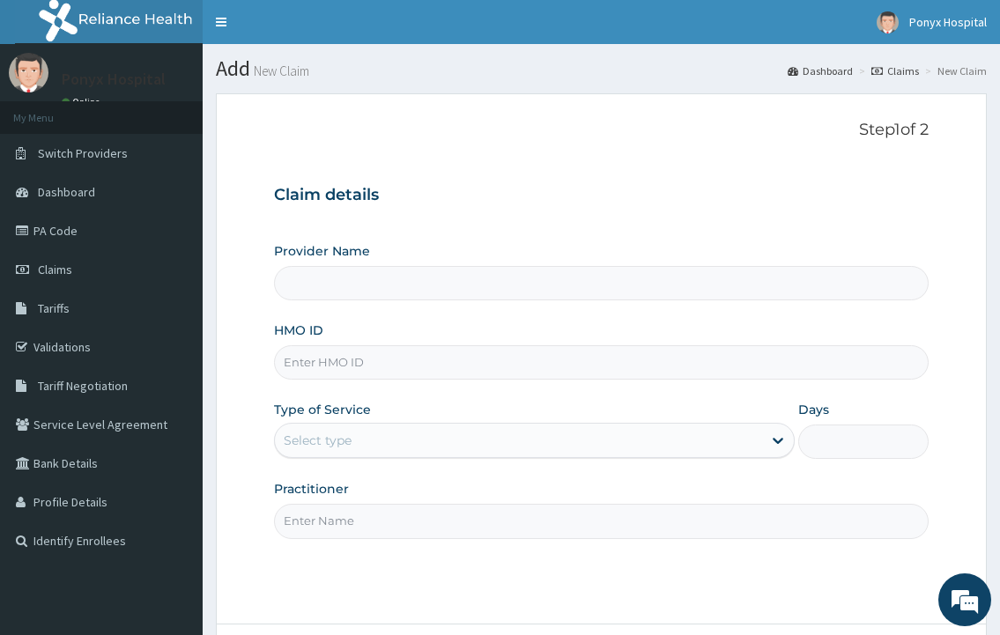
type input "Ponyx Hospital"
click at [345, 371] on input "HMO ID" at bounding box center [601, 362] width 654 height 34
type input "pli/10055/a"
drag, startPoint x: 373, startPoint y: 425, endPoint x: 380, endPoint y: 446, distance: 22.3
click at [373, 425] on div "Select type" at bounding box center [534, 440] width 520 height 35
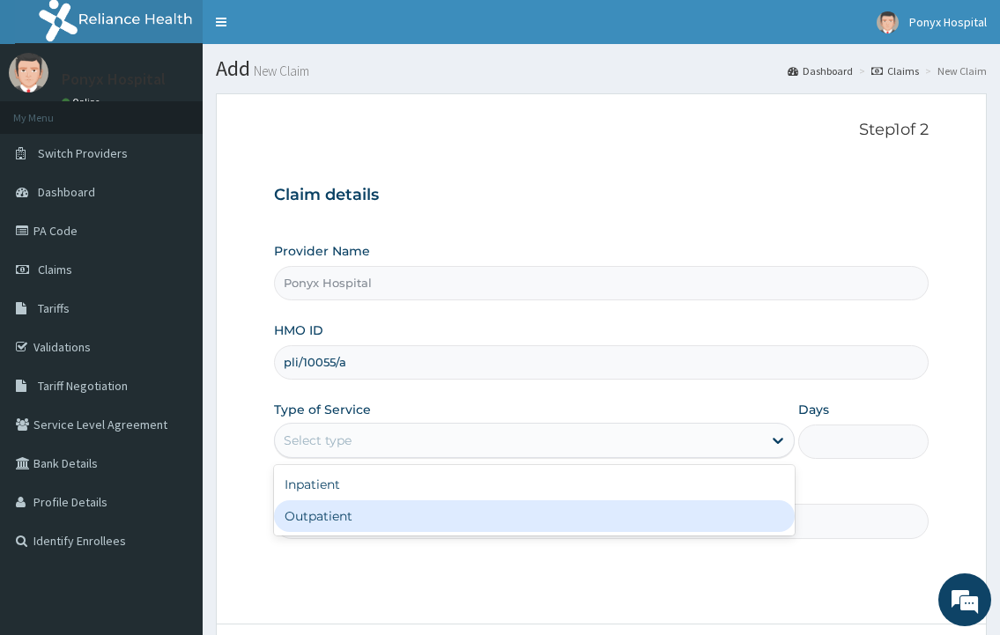
click at [373, 517] on div "Outpatient" at bounding box center [534, 516] width 520 height 32
type input "1"
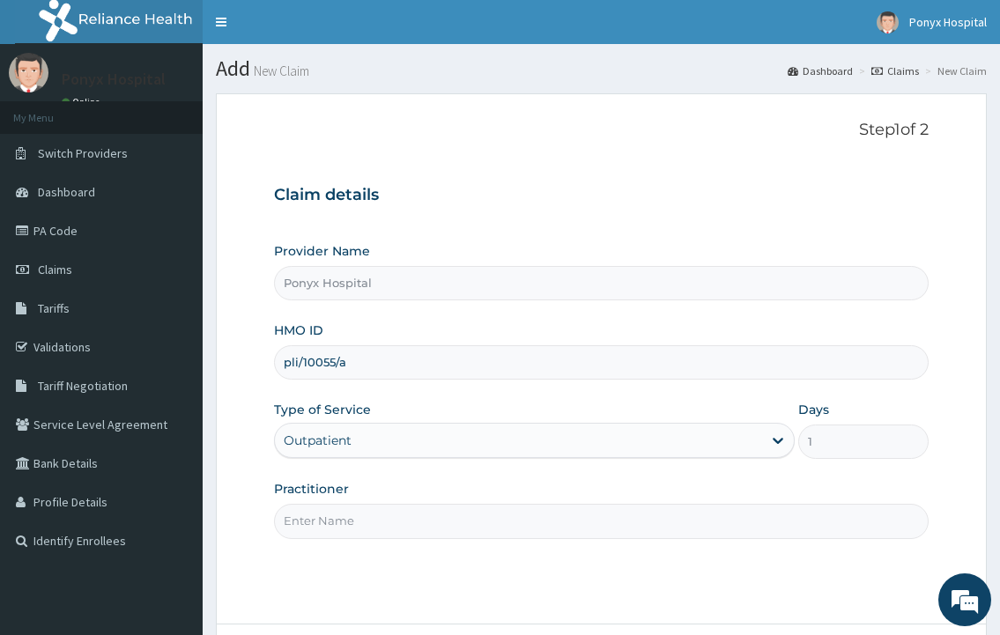
click at [371, 516] on input "Practitioner" at bounding box center [601, 521] width 654 height 34
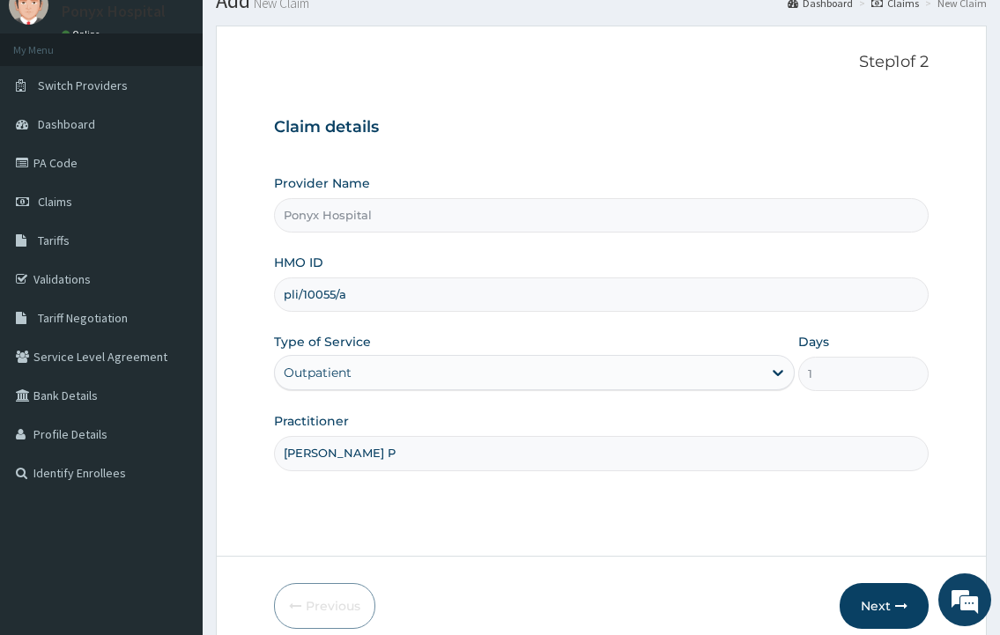
scroll to position [147, 0]
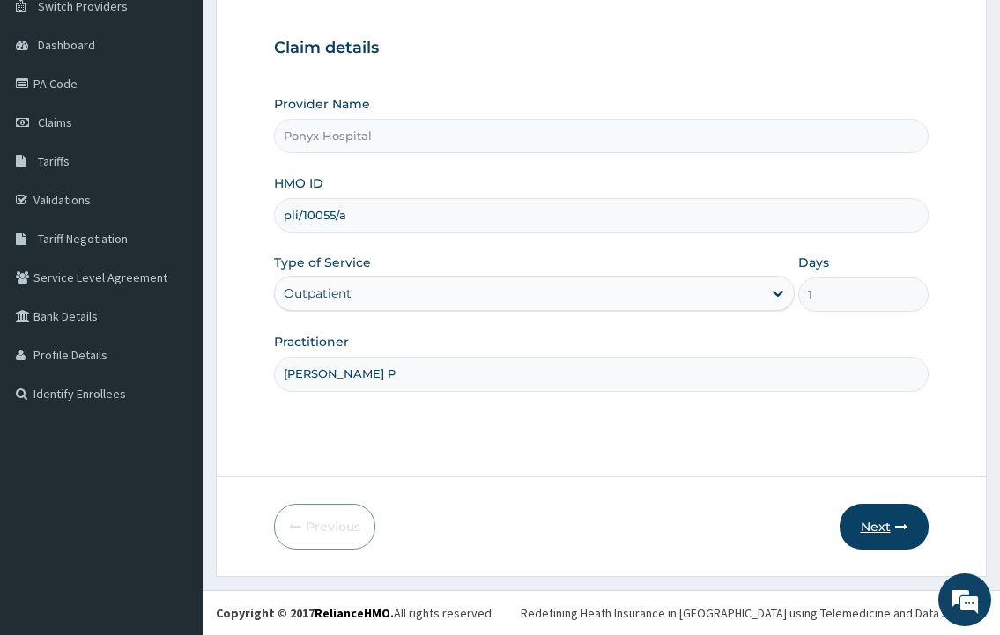
type input "Dr. Okoli P"
click at [873, 521] on button "Next" at bounding box center [883, 527] width 89 height 46
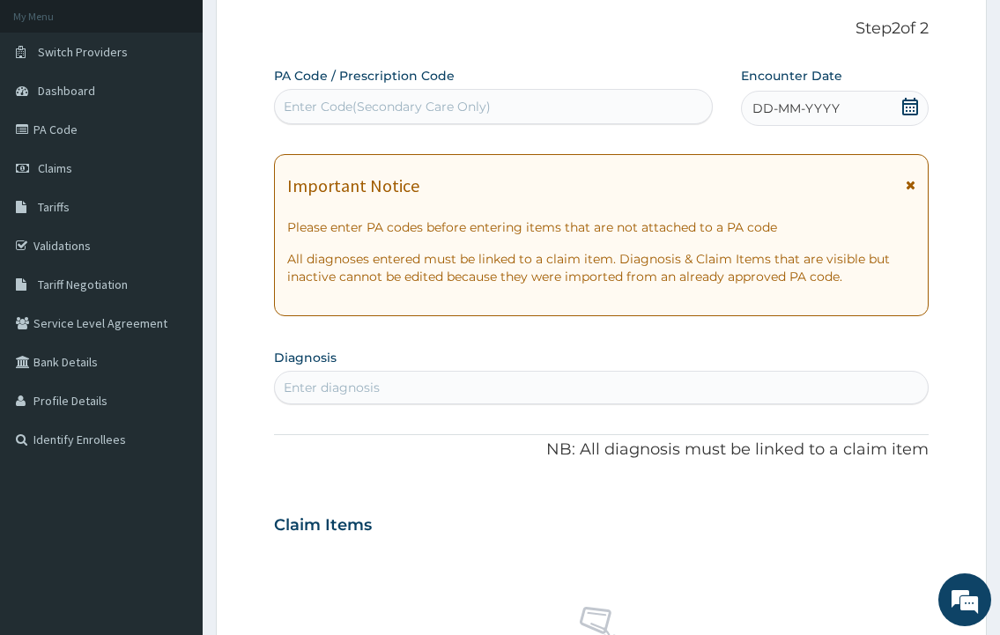
scroll to position [0, 0]
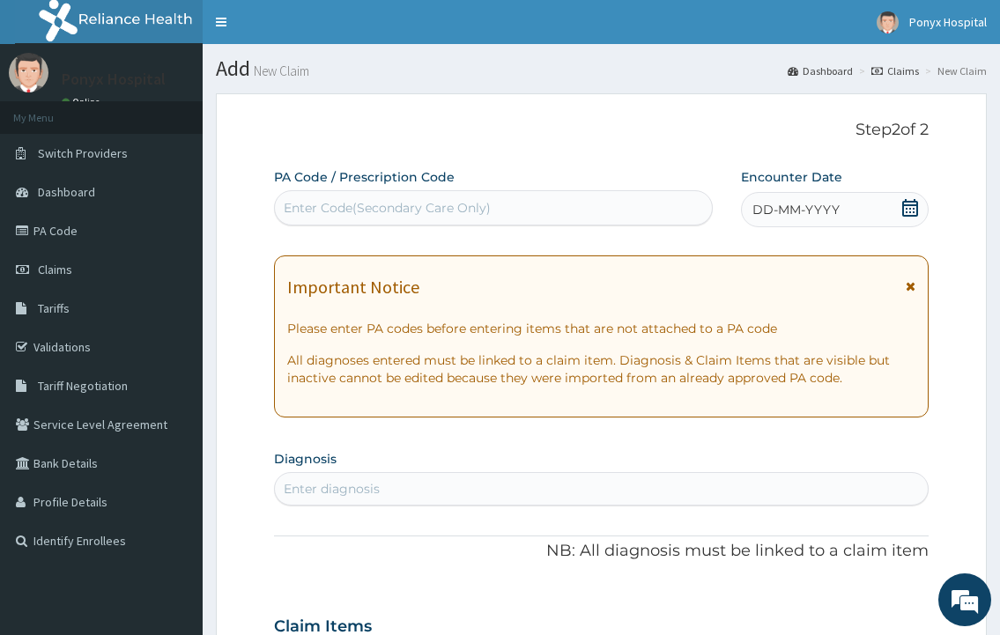
click at [419, 194] on div "Enter Code(Secondary Care Only)" at bounding box center [493, 208] width 436 height 28
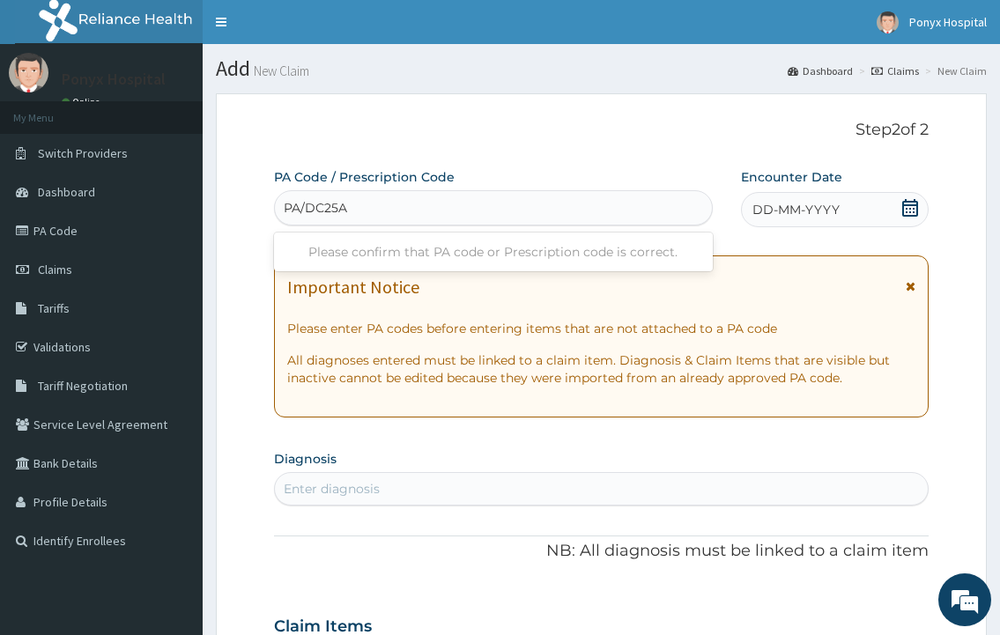
type input "PA/DC25A2"
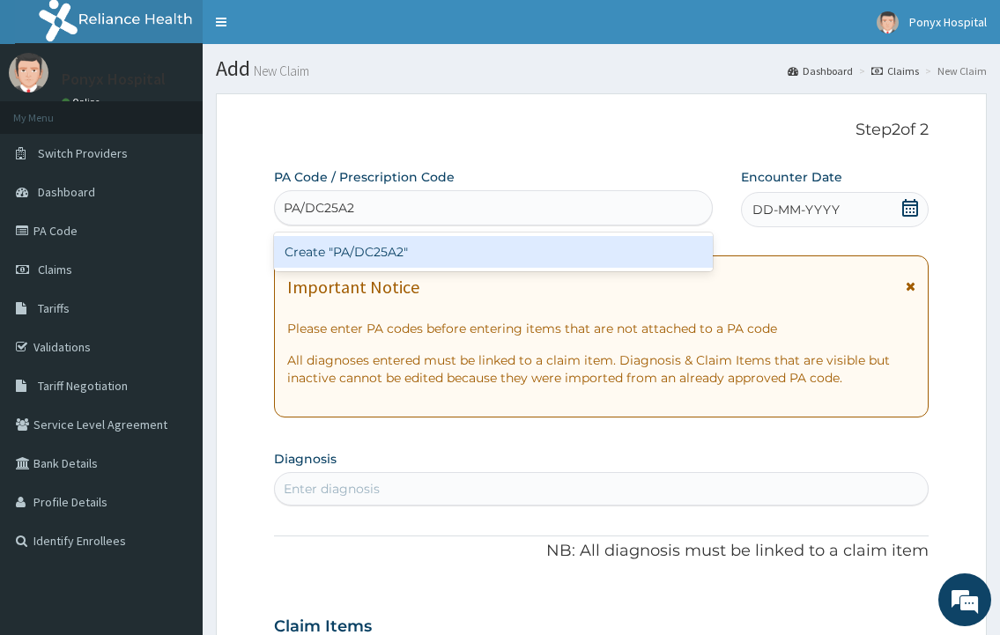
click at [393, 253] on div "Create "PA/DC25A2"" at bounding box center [493, 252] width 438 height 32
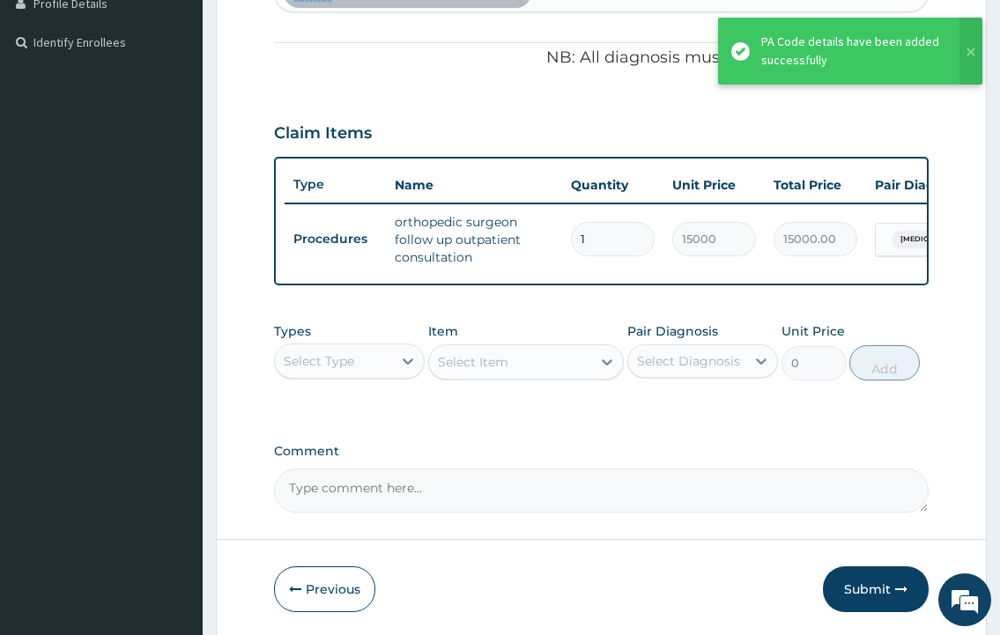
scroll to position [576, 0]
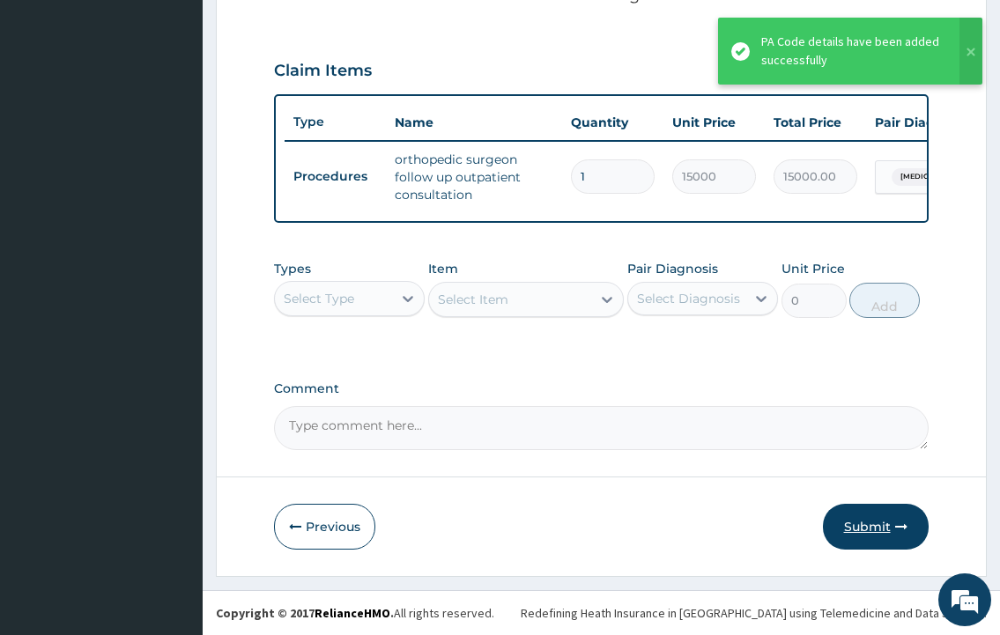
click at [886, 523] on button "Submit" at bounding box center [876, 527] width 106 height 46
